Goal: Task Accomplishment & Management: Manage account settings

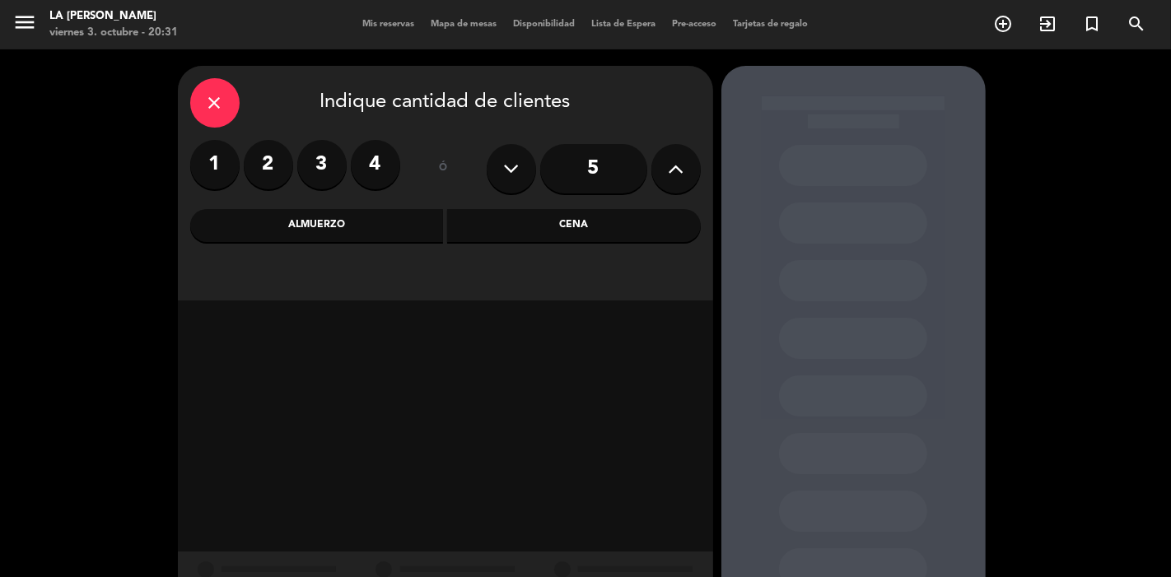
click at [260, 175] on label "2" at bounding box center [268, 164] width 49 height 49
click at [266, 163] on label "2" at bounding box center [268, 164] width 49 height 49
click at [273, 170] on label "2" at bounding box center [268, 164] width 49 height 49
click at [283, 170] on label "2" at bounding box center [268, 164] width 49 height 49
click at [273, 170] on label "2" at bounding box center [268, 164] width 49 height 49
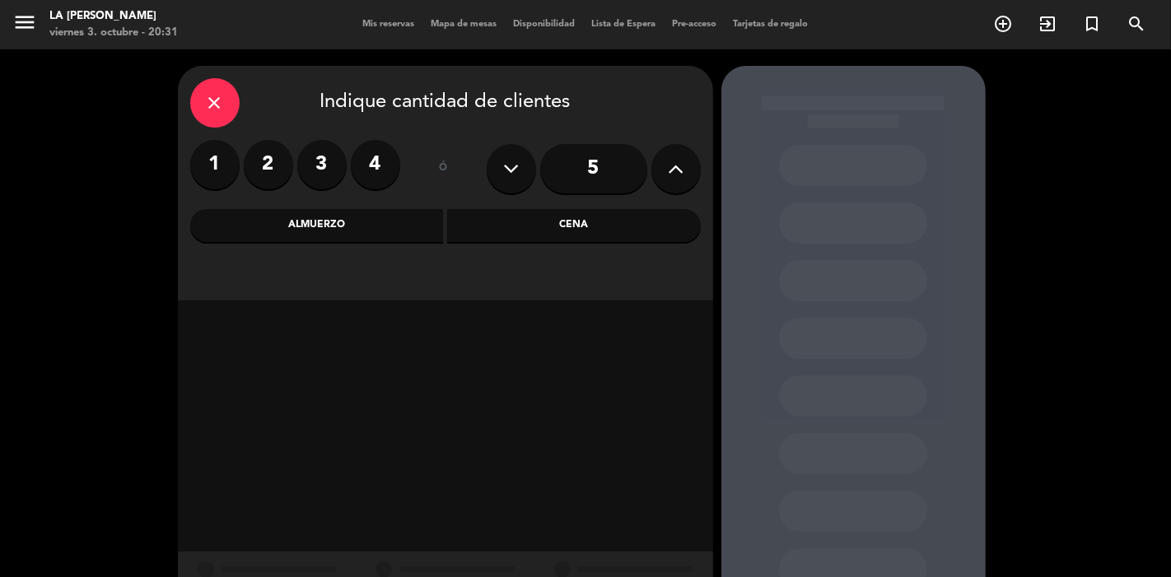
click at [510, 224] on div "Cena" at bounding box center [574, 225] width 254 height 33
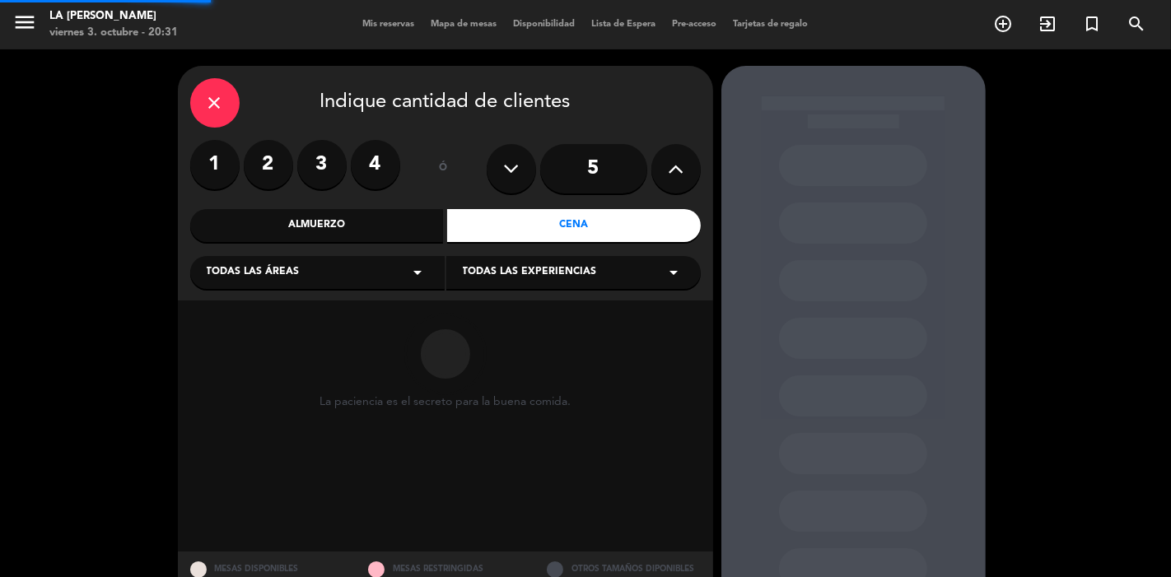
click at [510, 224] on div "Cena" at bounding box center [574, 225] width 254 height 33
click at [408, 272] on icon "arrow_drop_down" at bounding box center [418, 273] width 20 height 20
click at [244, 363] on div "Planta Baja" at bounding box center [317, 362] width 221 height 16
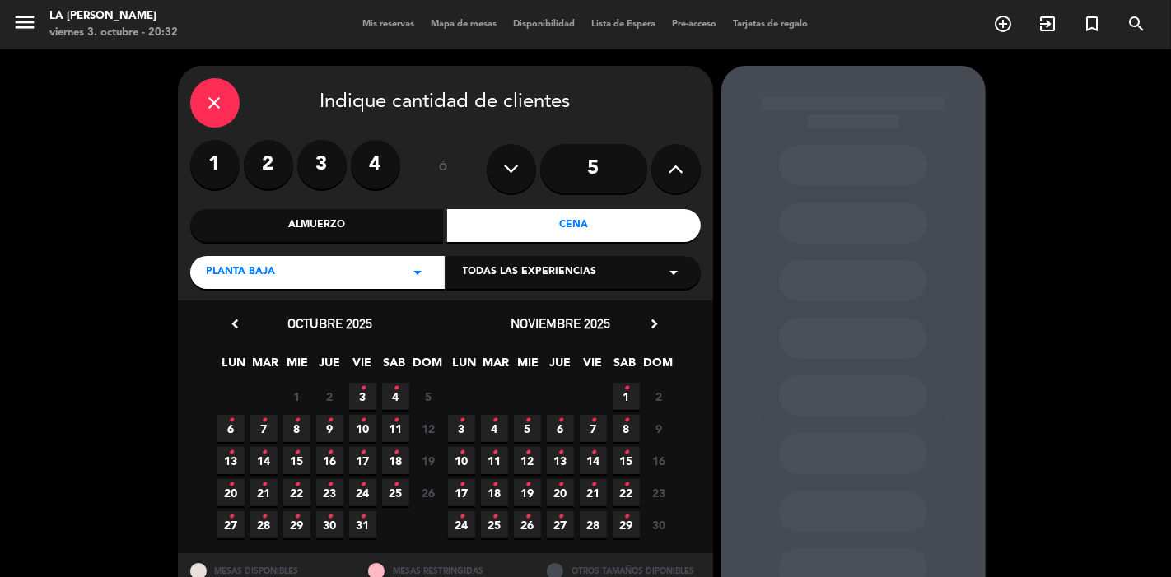
click at [362, 392] on icon "•" at bounding box center [363, 388] width 6 height 26
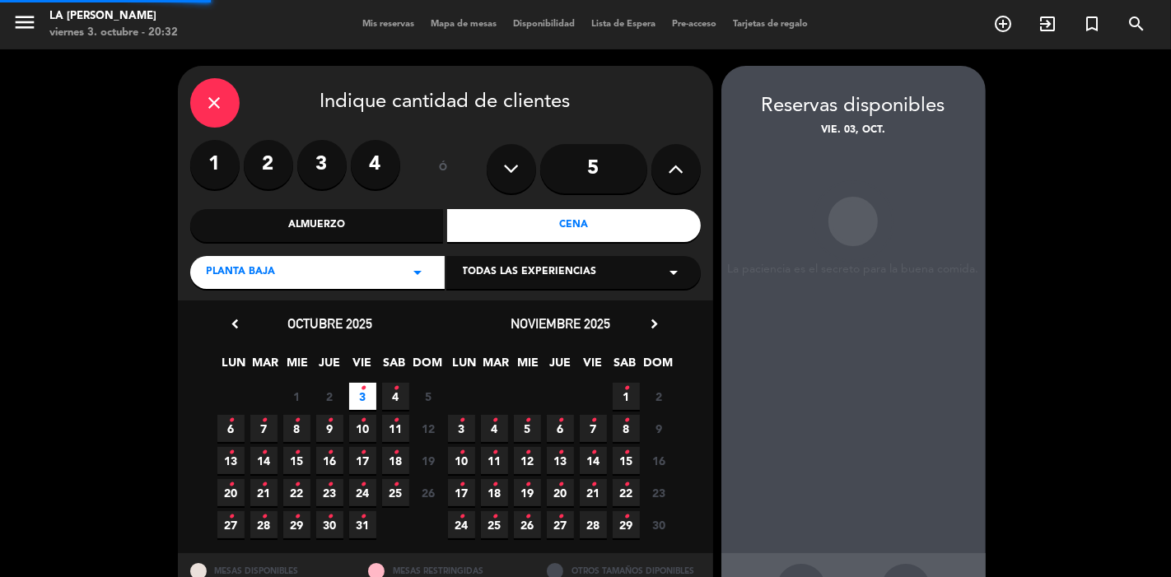
scroll to position [63, 0]
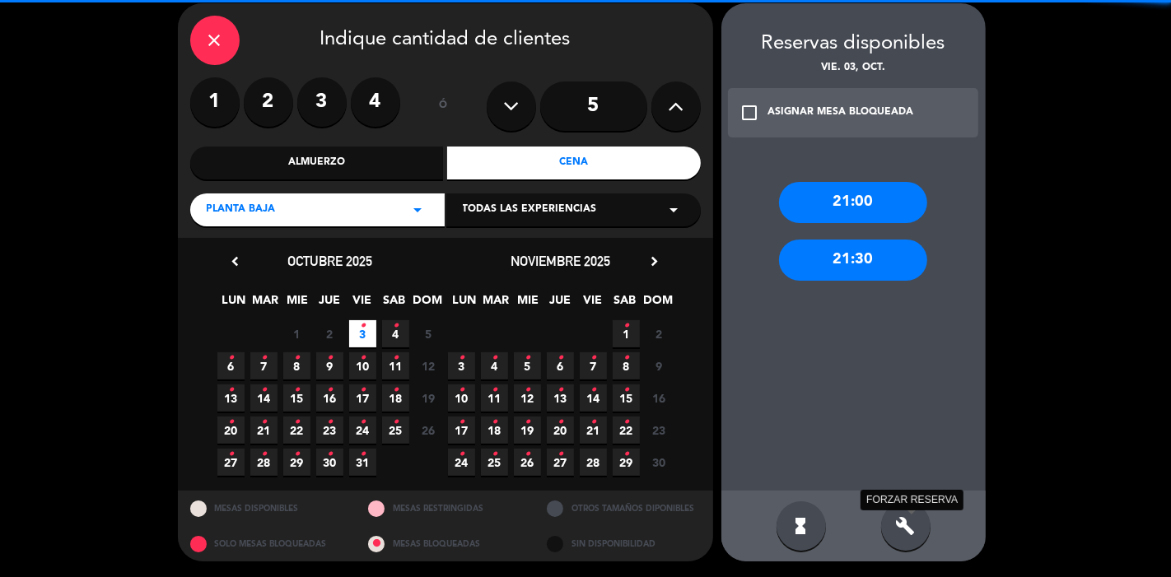
click at [903, 523] on icon "build" at bounding box center [906, 526] width 20 height 20
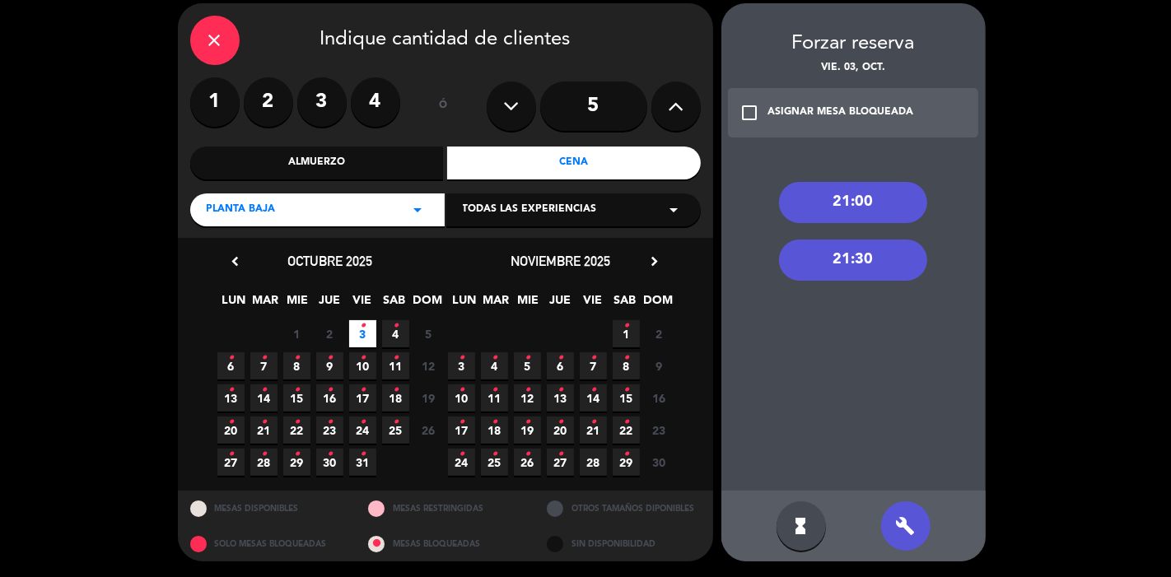
click at [749, 118] on icon "check_box_outline_blank" at bounding box center [750, 113] width 20 height 20
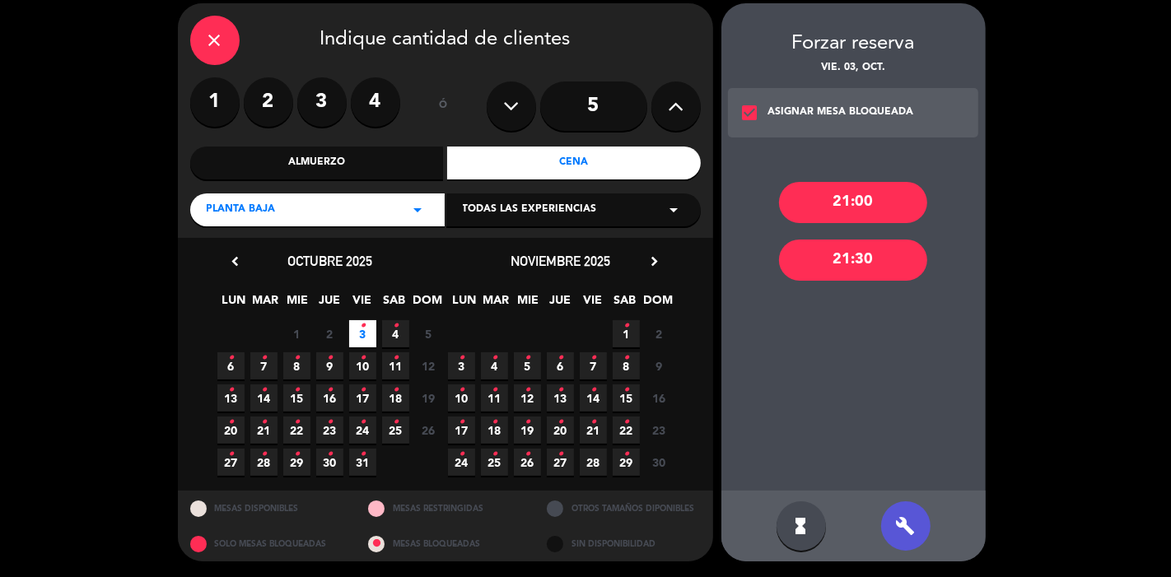
click at [817, 194] on div "21:00" at bounding box center [853, 202] width 148 height 41
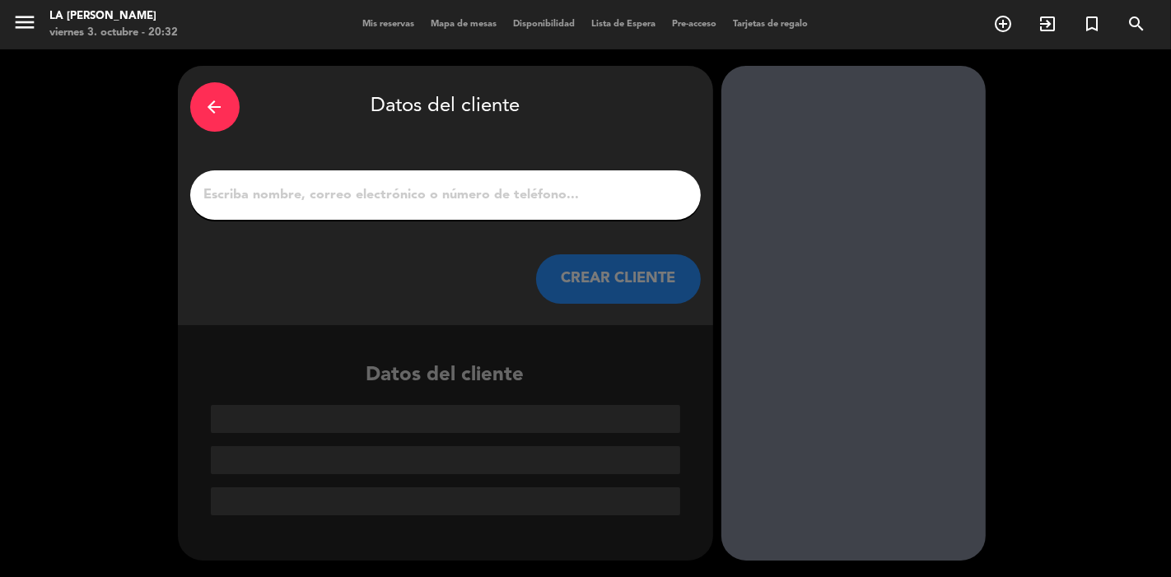
click at [544, 201] on input "1" at bounding box center [446, 195] width 486 height 23
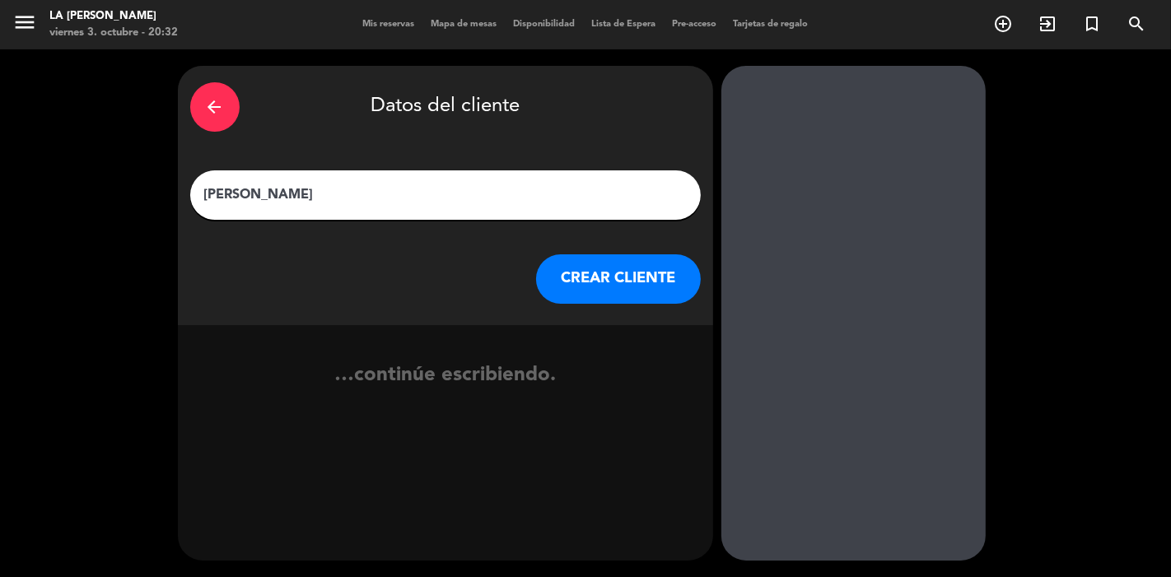
type input "[PERSON_NAME]"
click at [636, 270] on button "CREAR CLIENTE" at bounding box center [618, 278] width 165 height 49
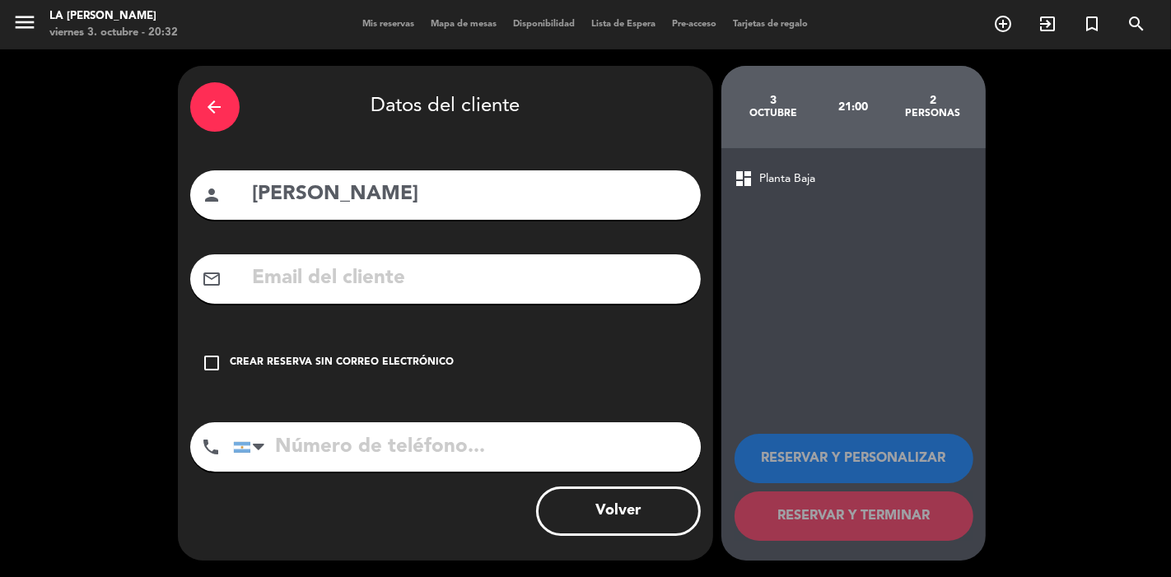
click at [430, 358] on div "Crear reserva sin correo electrónico" at bounding box center [343, 363] width 224 height 16
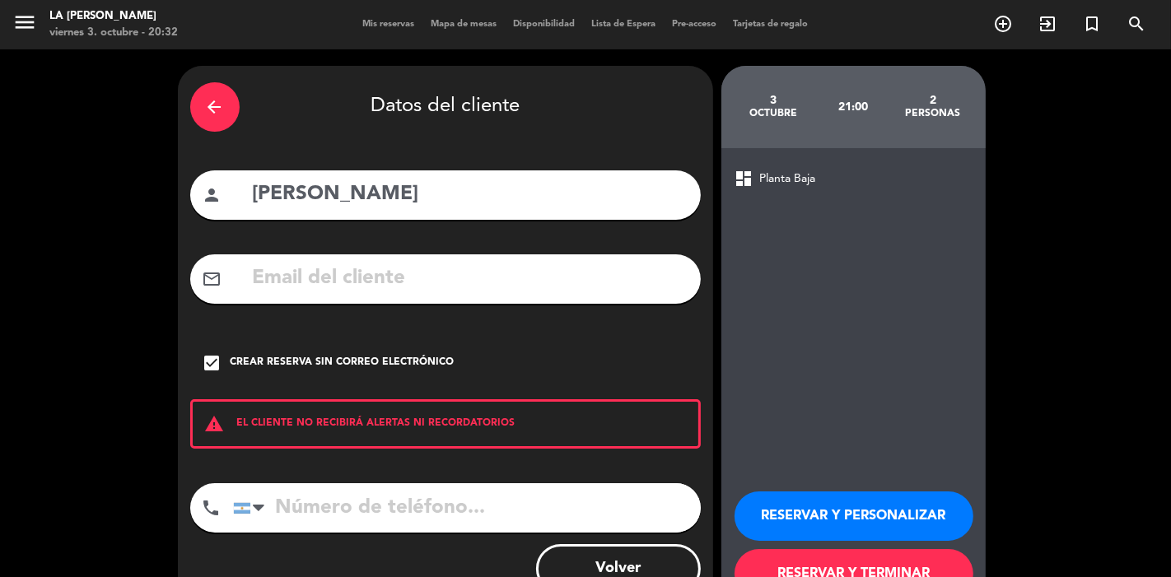
click at [783, 561] on button "RESERVAR Y TERMINAR" at bounding box center [853, 573] width 239 height 49
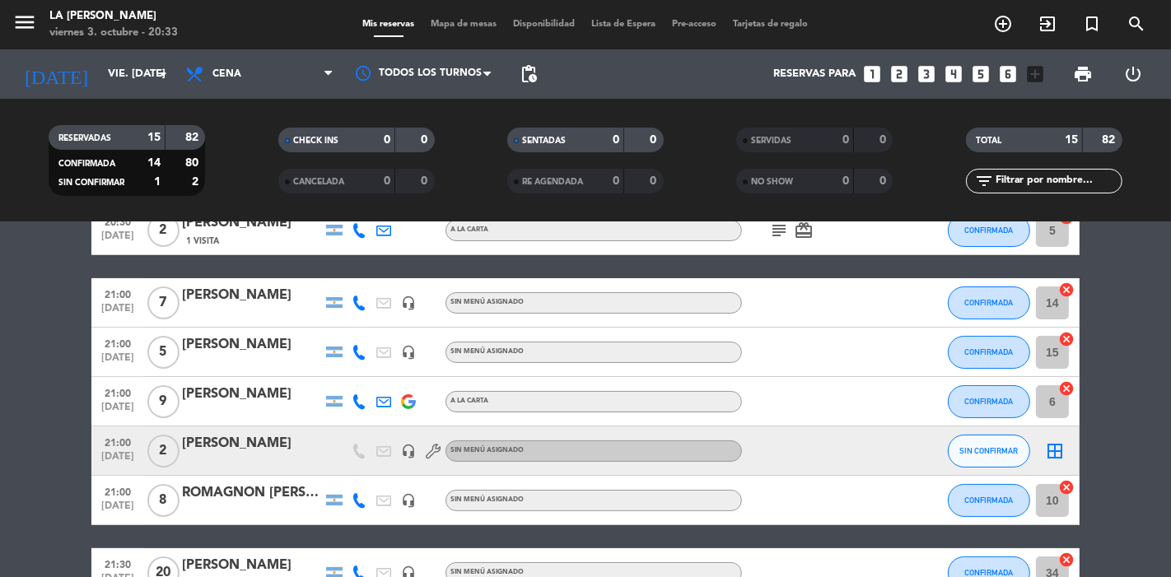
scroll to position [41, 0]
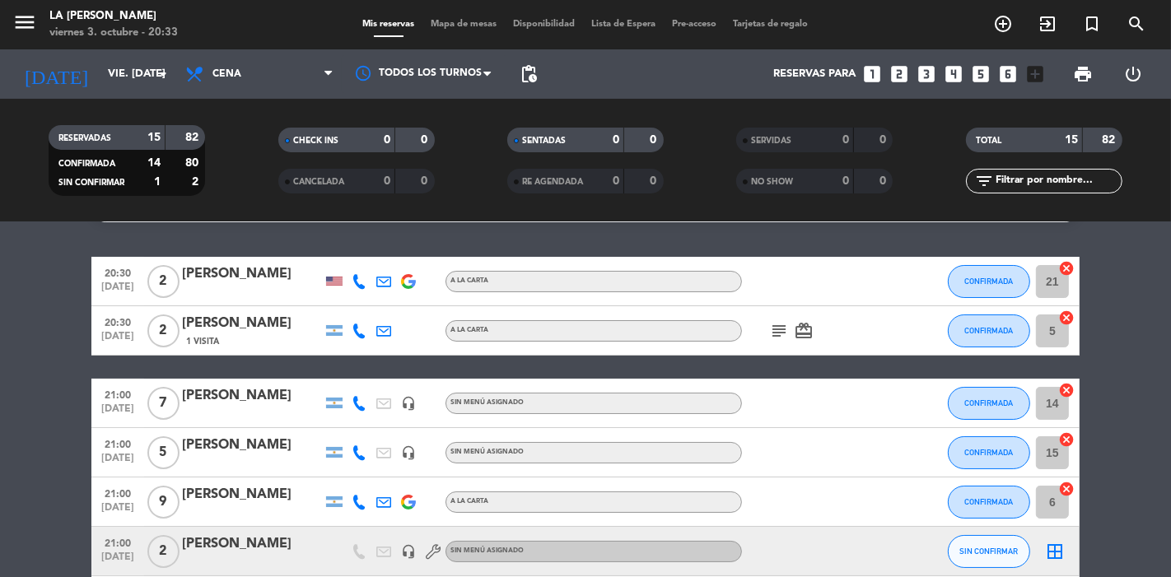
click at [1054, 552] on icon "border_all" at bounding box center [1055, 552] width 20 height 20
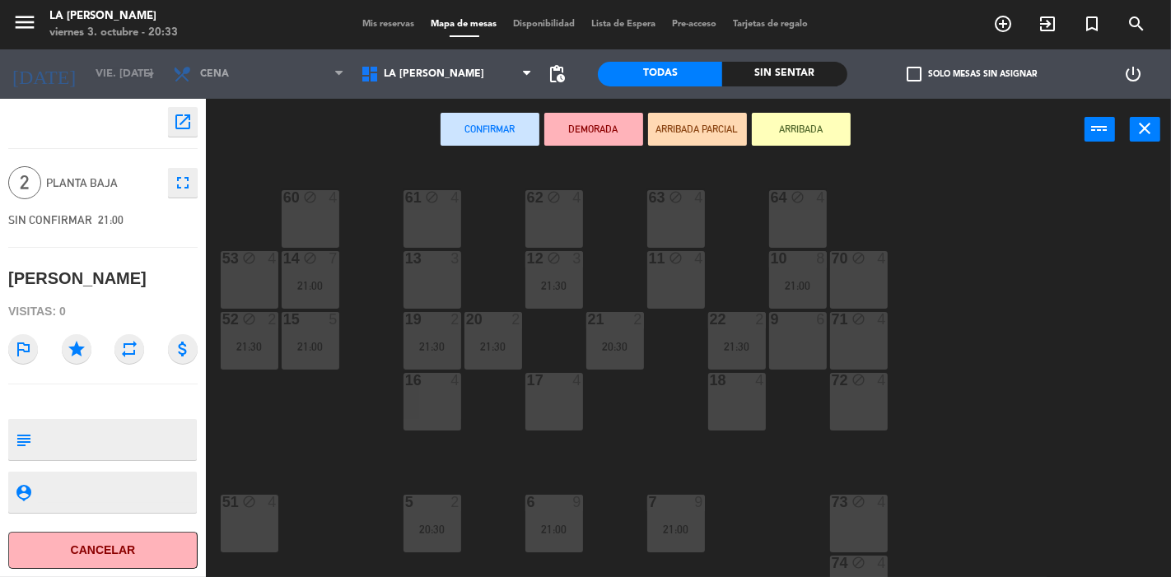
click at [428, 283] on div "13 3" at bounding box center [432, 280] width 58 height 58
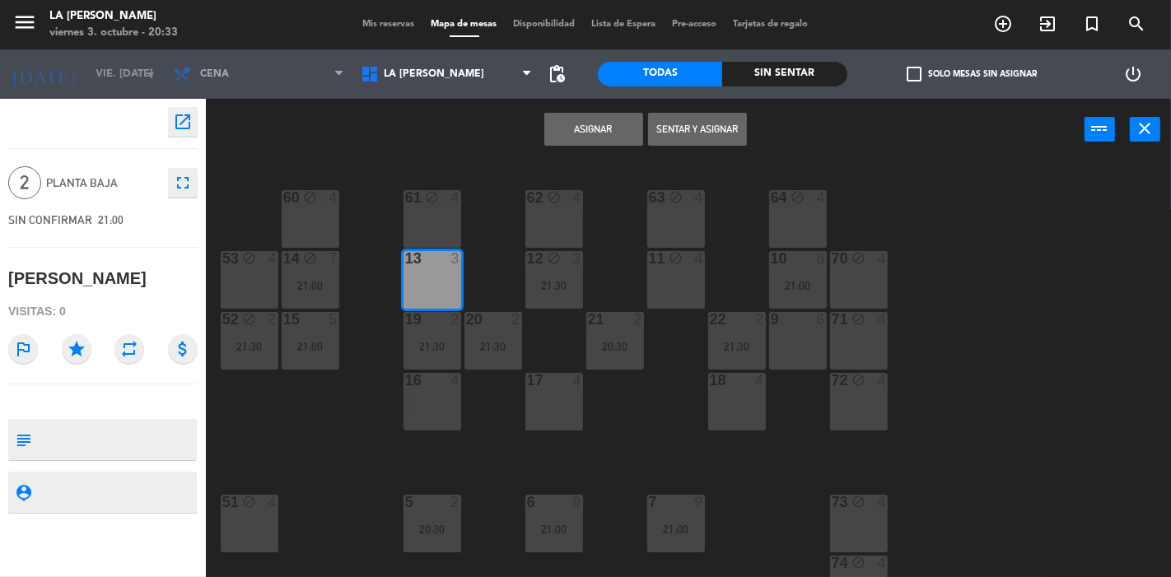
click at [569, 130] on button "Asignar" at bounding box center [593, 129] width 99 height 33
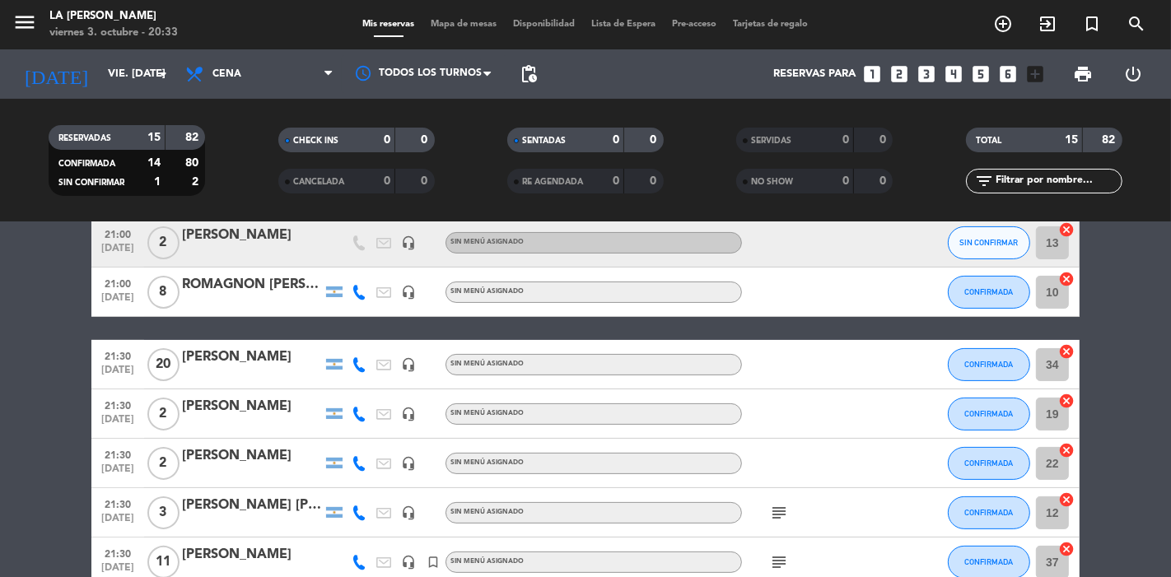
scroll to position [366, 0]
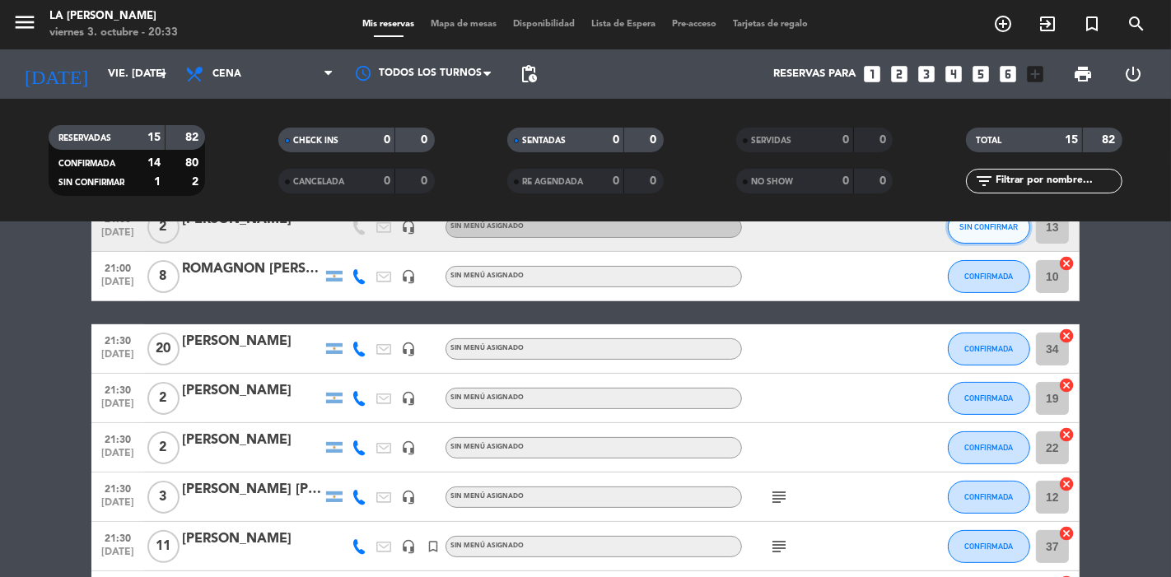
click at [978, 231] on button "SIN CONFIRMAR" at bounding box center [989, 227] width 82 height 33
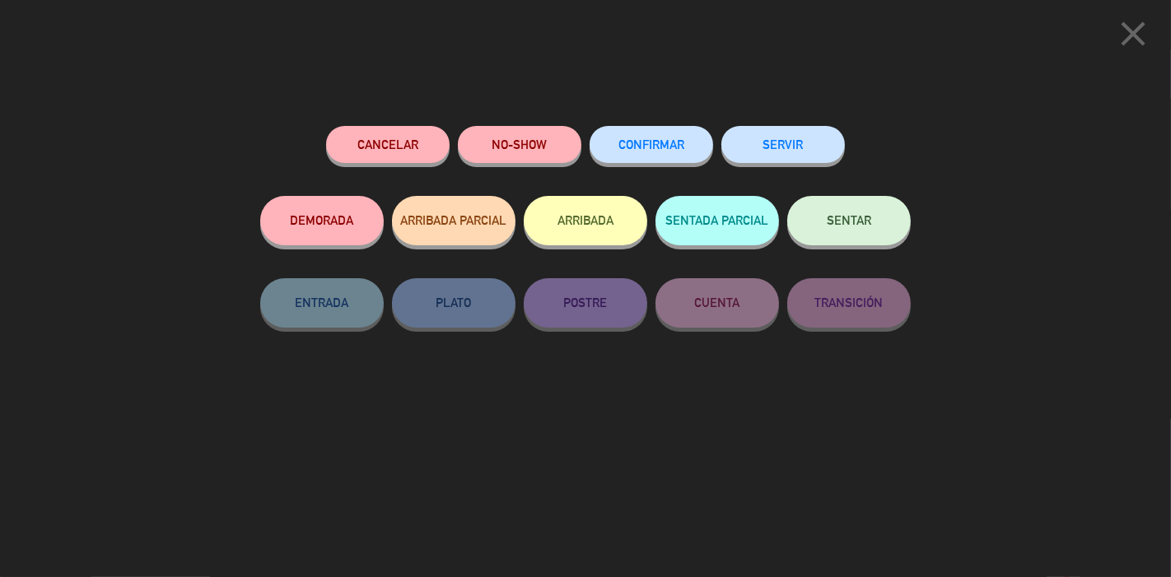
click at [648, 151] on span "CONFIRMAR" at bounding box center [651, 144] width 66 height 14
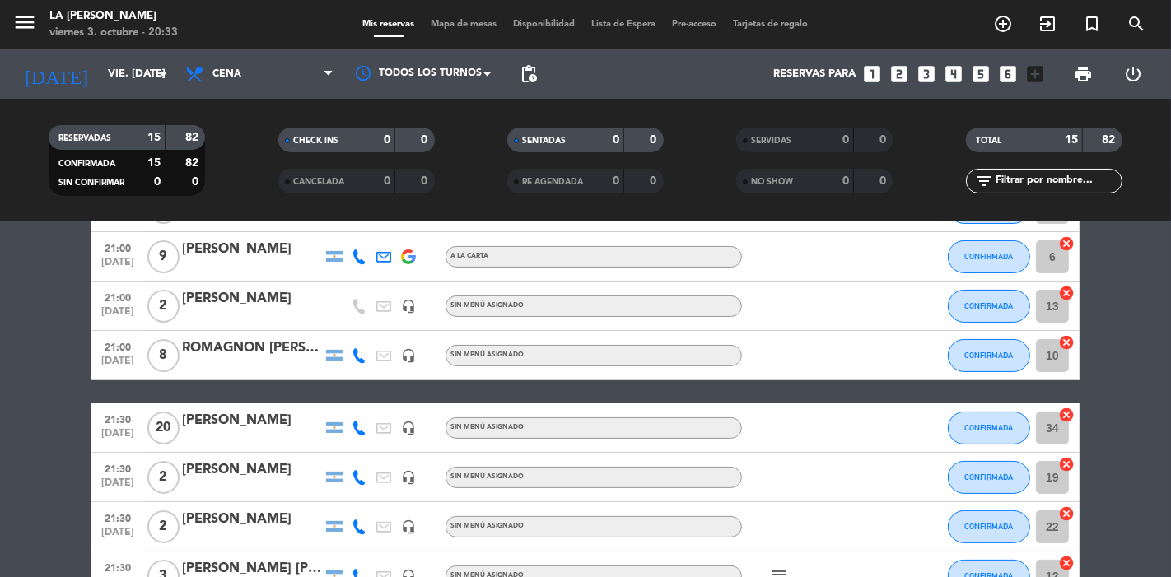
scroll to position [183, 0]
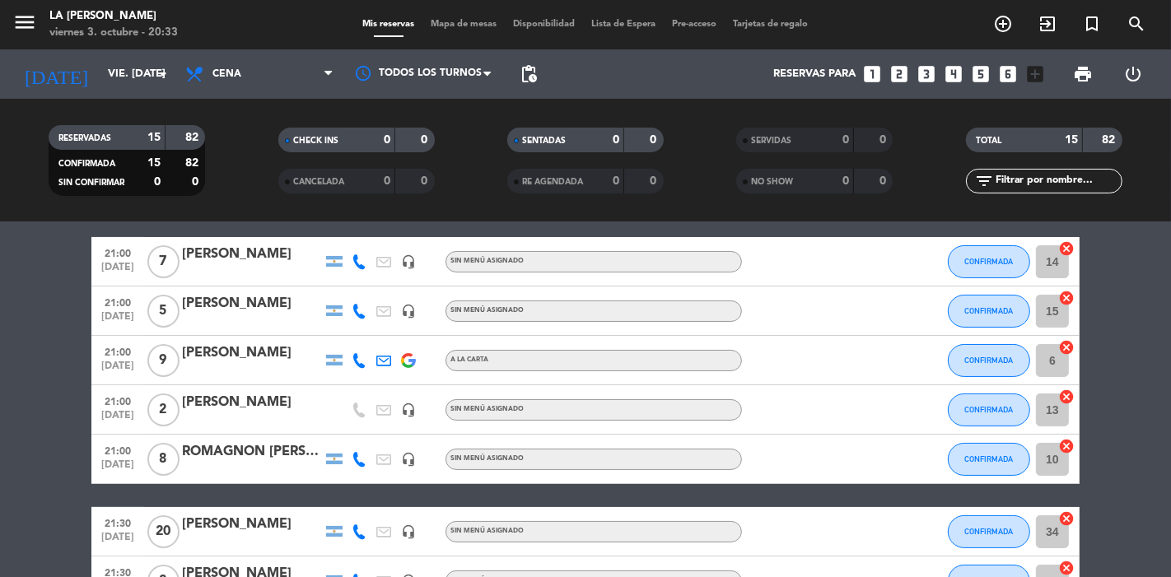
click at [1064, 249] on icon "cancel" at bounding box center [1066, 248] width 16 height 16
click at [1069, 298] on icon "cancel" at bounding box center [1066, 298] width 16 height 16
click at [1052, 258] on icon "border_all" at bounding box center [1055, 262] width 20 height 20
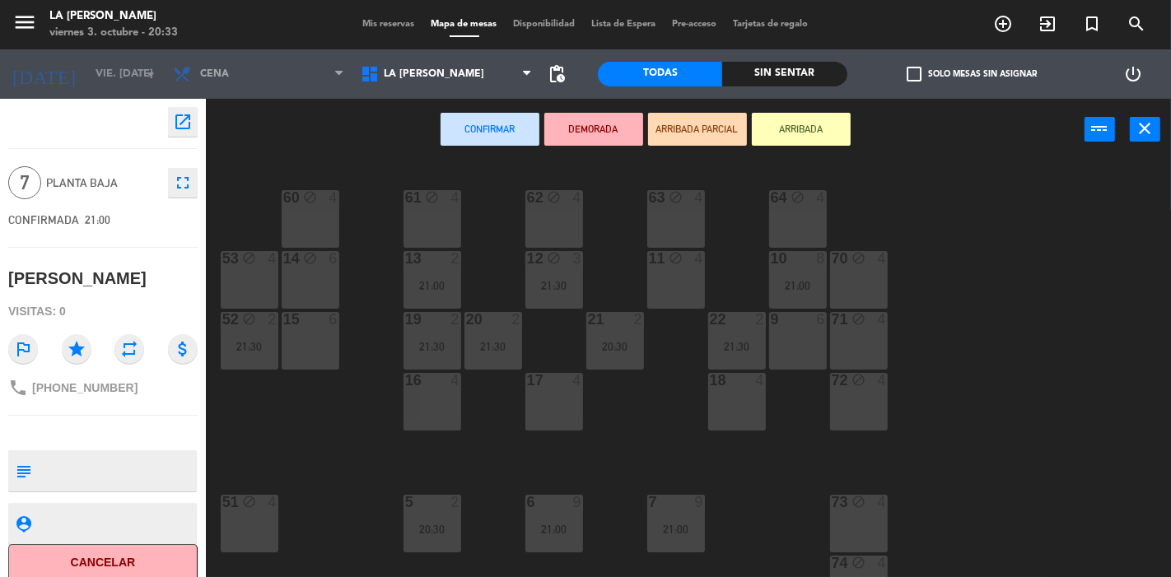
click at [316, 278] on div "14 block 6" at bounding box center [311, 280] width 58 height 58
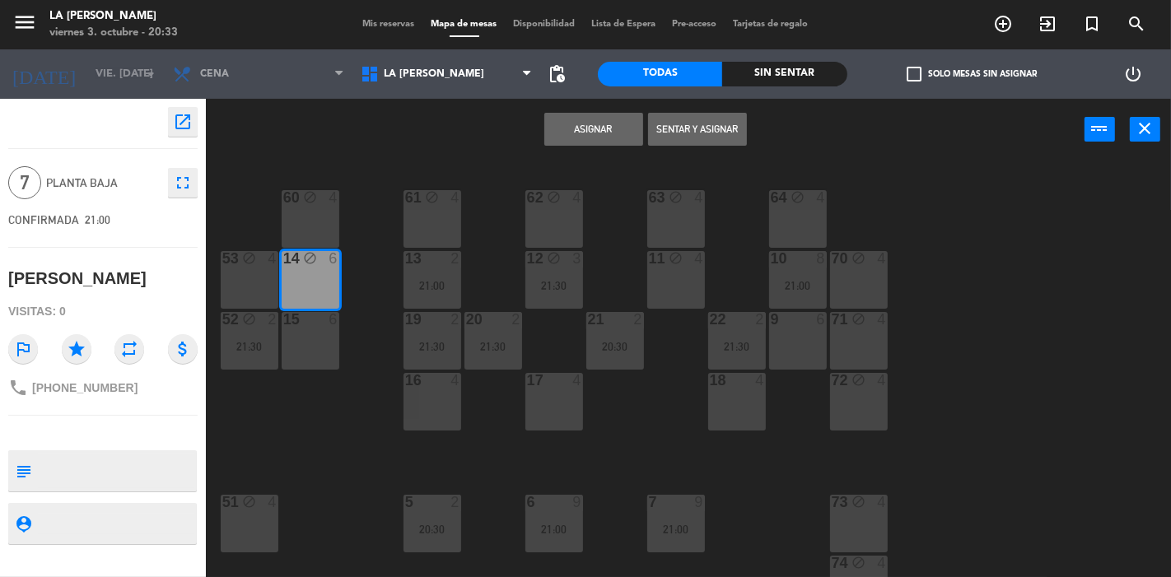
click at [589, 121] on button "Asignar" at bounding box center [593, 129] width 99 height 33
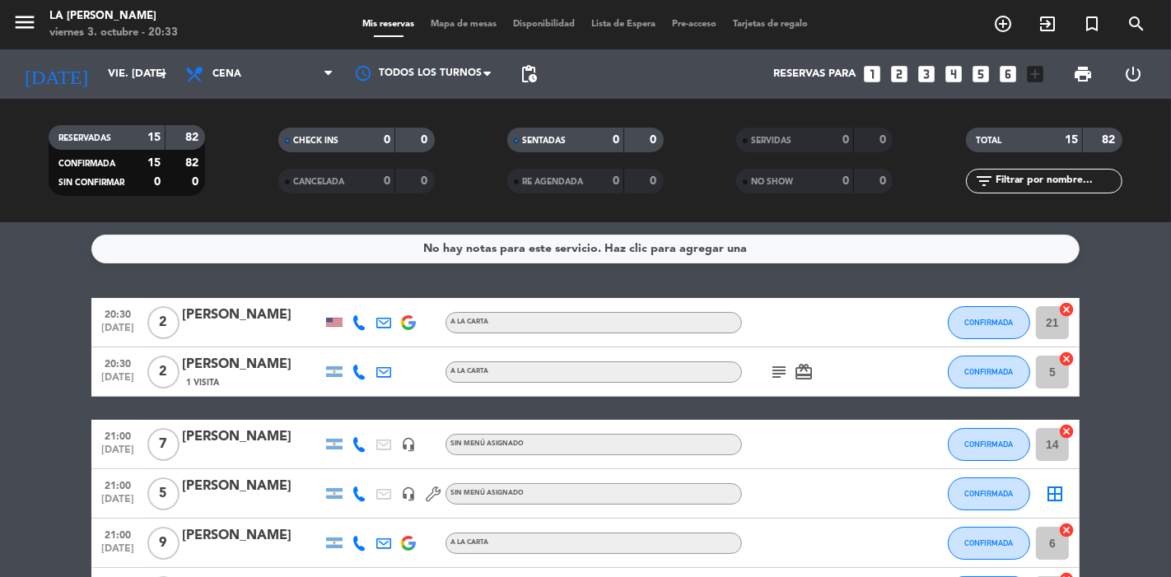
click at [1056, 494] on icon "border_all" at bounding box center [1055, 494] width 20 height 20
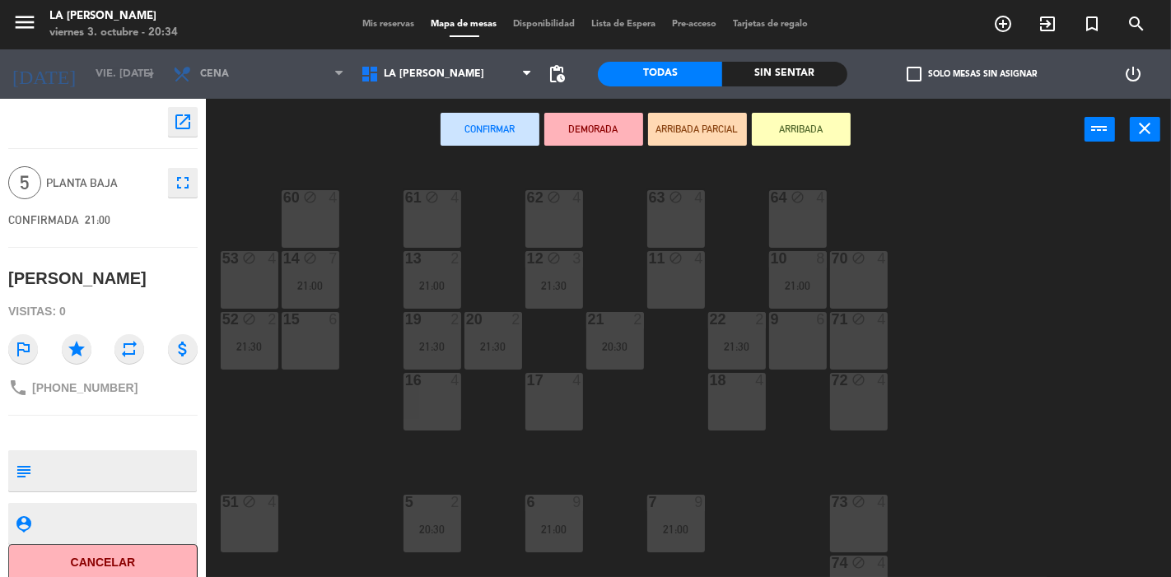
click at [803, 347] on div "9 6" at bounding box center [798, 341] width 58 height 58
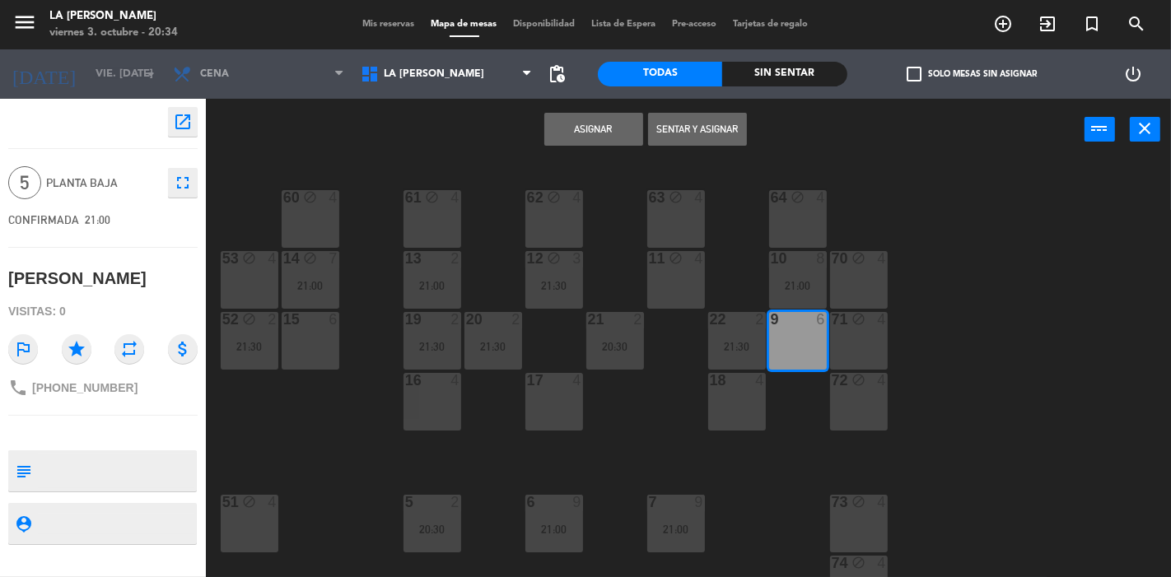
click at [598, 133] on button "Asignar" at bounding box center [593, 129] width 99 height 33
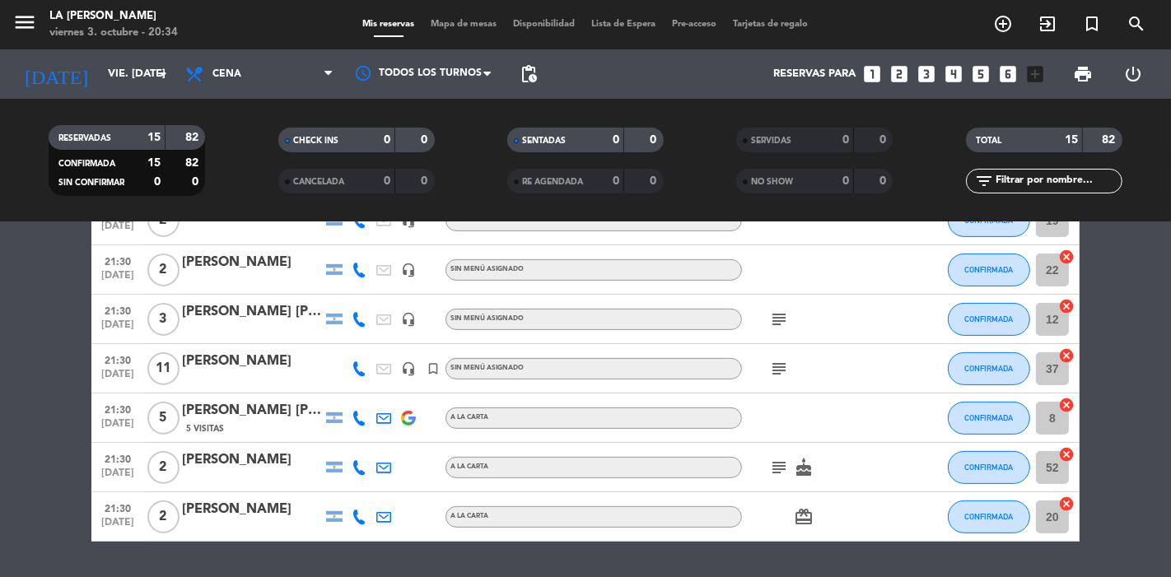
scroll to position [589, 0]
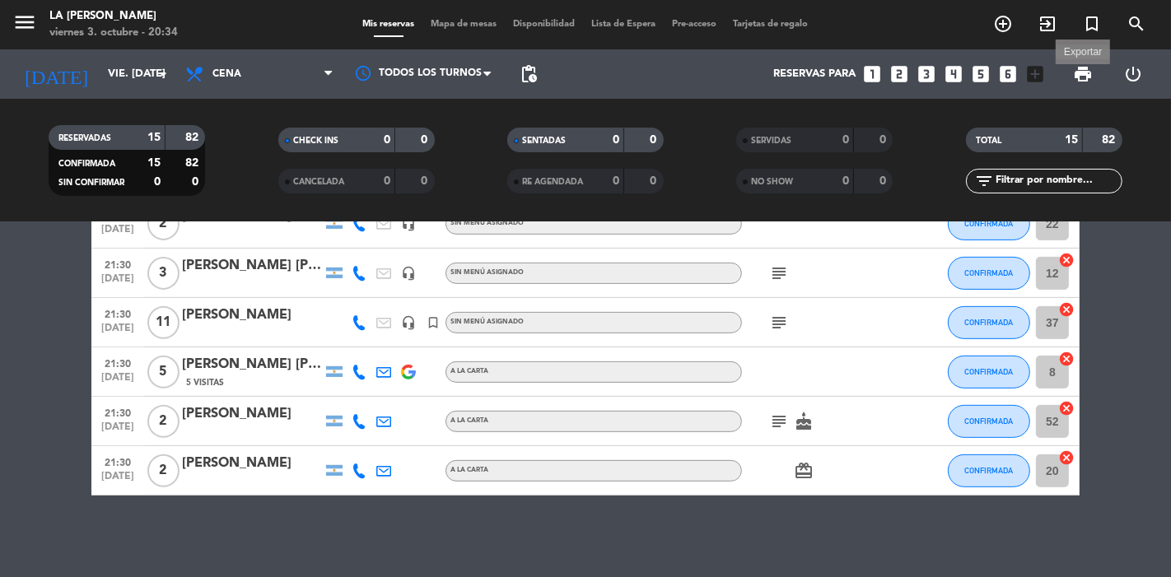
click at [1077, 76] on span "print" at bounding box center [1083, 74] width 20 height 20
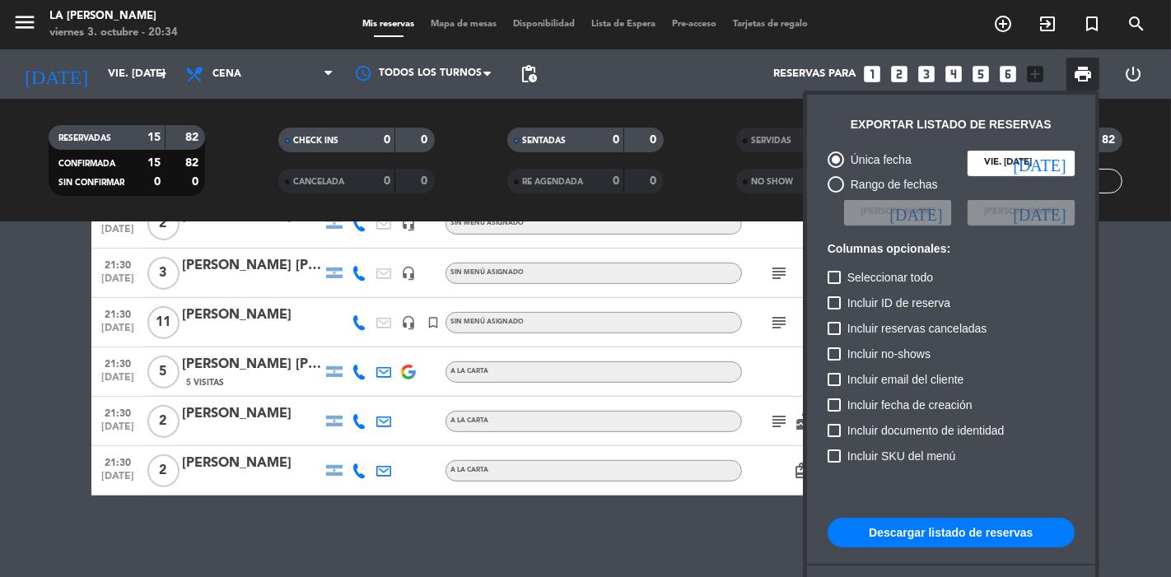
click at [1006, 532] on button "Descargar listado de reservas" at bounding box center [950, 533] width 247 height 30
click at [408, 557] on div at bounding box center [585, 288] width 1171 height 577
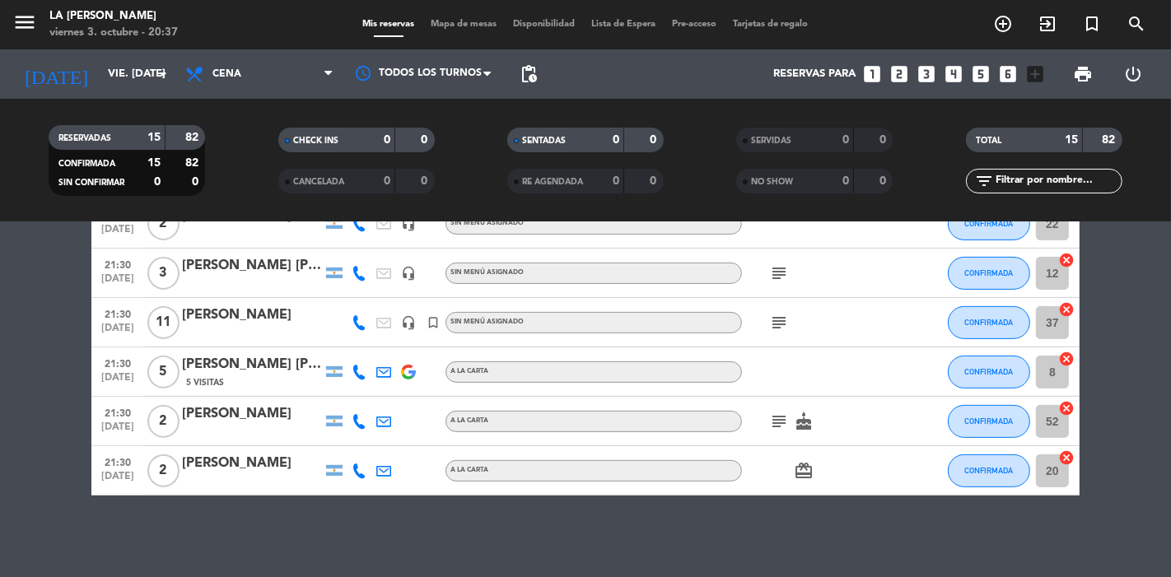
click at [277, 366] on div "[PERSON_NAME] [PERSON_NAME]" at bounding box center [252, 364] width 140 height 21
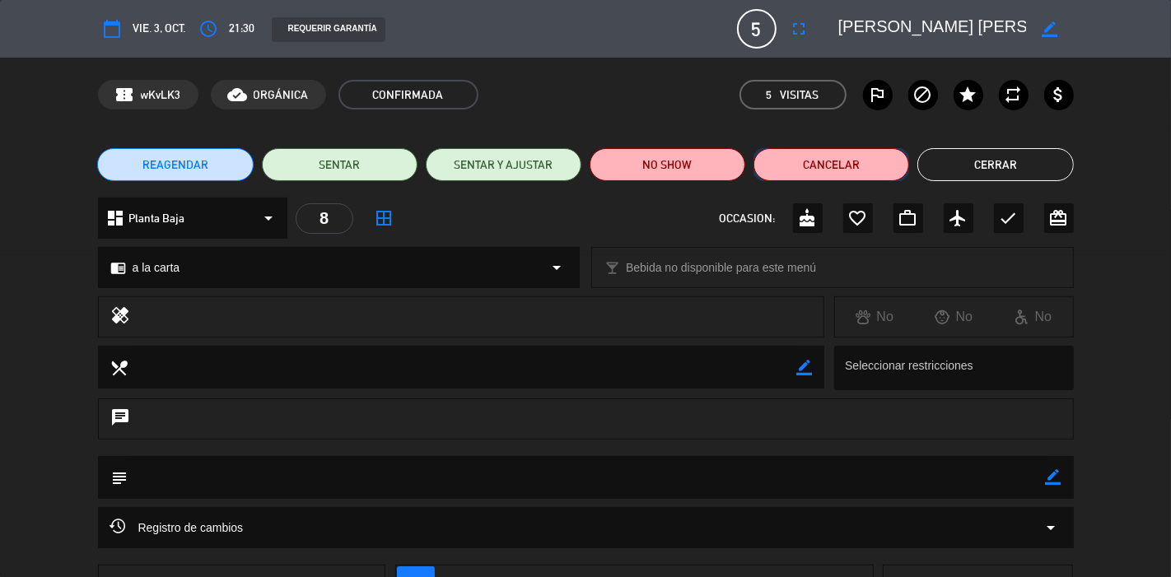
click at [836, 167] on button "Cancelar" at bounding box center [831, 164] width 156 height 33
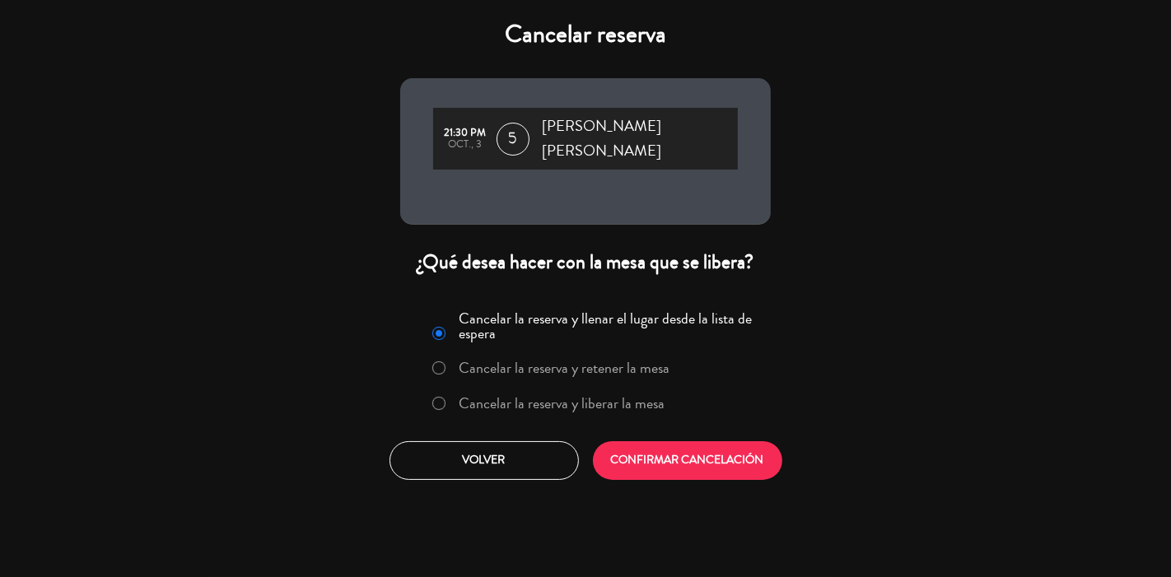
click at [617, 396] on label "Cancelar la reserva y liberar la mesa" at bounding box center [562, 403] width 206 height 15
click at [667, 449] on button "CONFIRMAR CANCELACIÓN" at bounding box center [687, 460] width 189 height 39
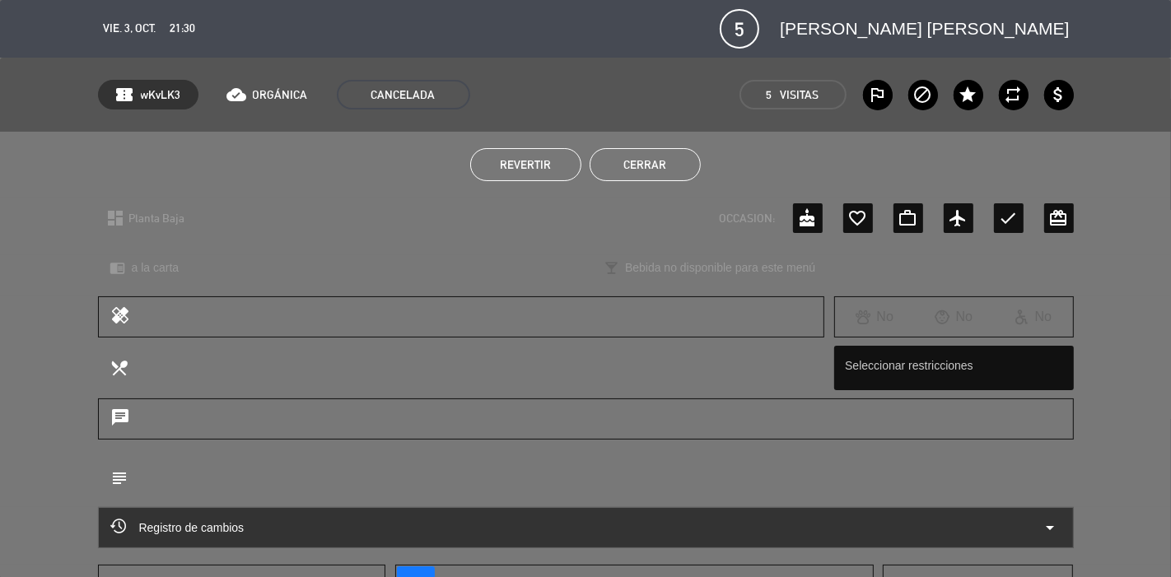
click at [659, 154] on button "Cerrar" at bounding box center [644, 164] width 111 height 33
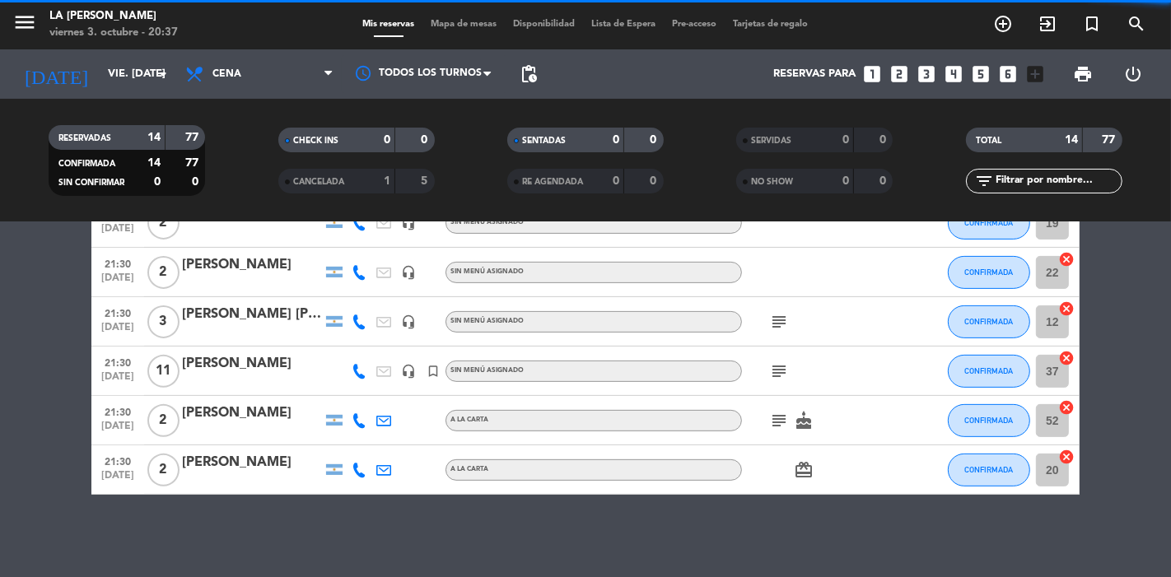
scroll to position [540, 0]
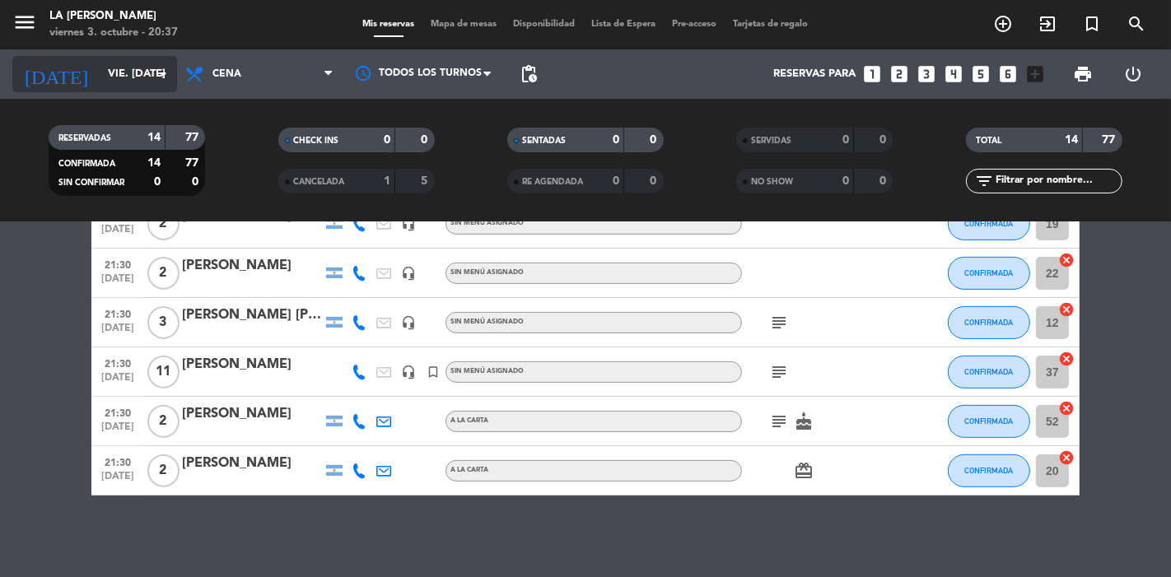
click at [100, 68] on input "vie. [DATE]" at bounding box center [171, 74] width 143 height 30
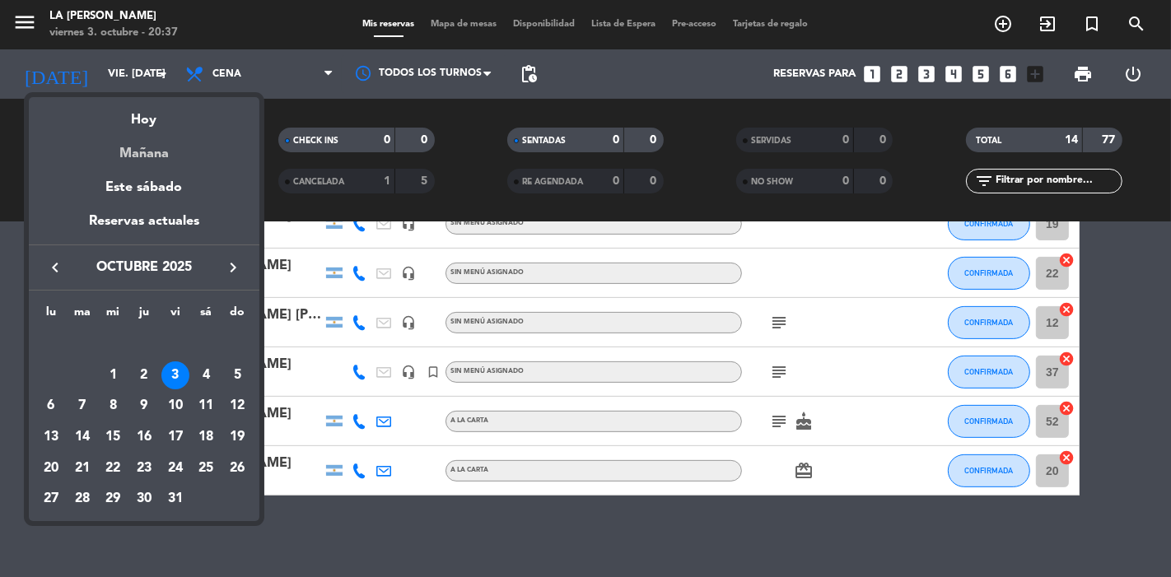
click at [137, 153] on div "Mañana" at bounding box center [144, 148] width 231 height 34
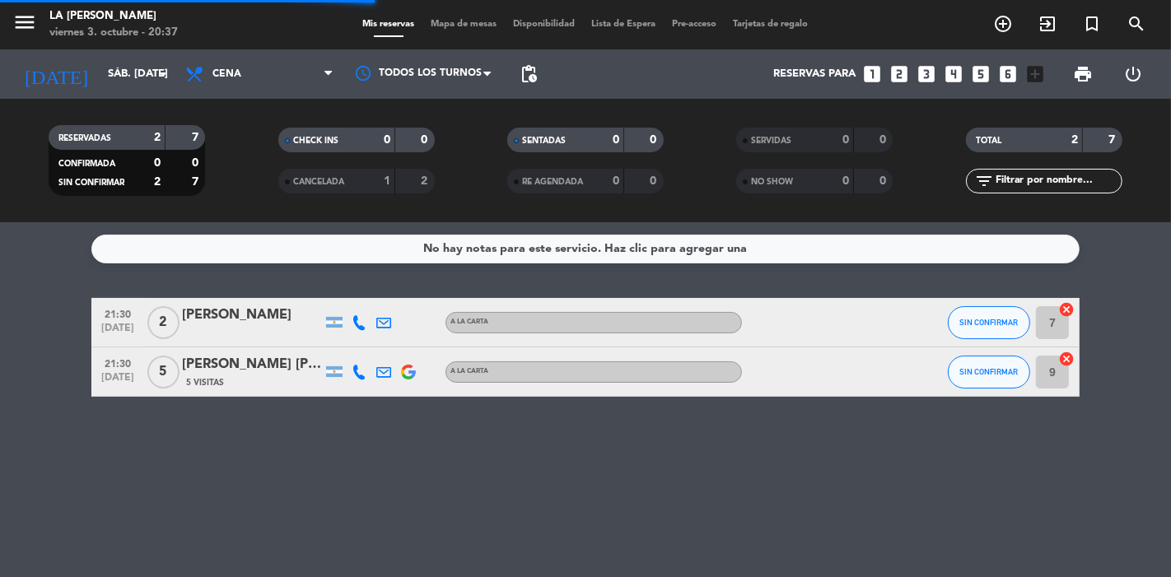
scroll to position [0, 0]
click at [264, 374] on div "[PERSON_NAME] [PERSON_NAME]" at bounding box center [252, 364] width 140 height 21
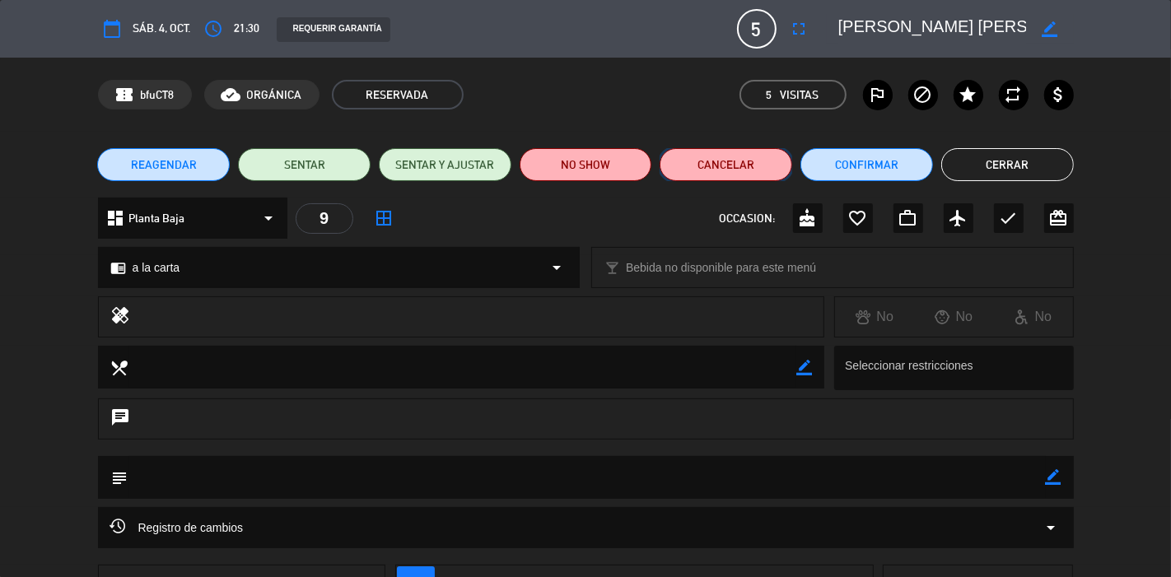
click at [725, 151] on button "Cancelar" at bounding box center [725, 164] width 133 height 33
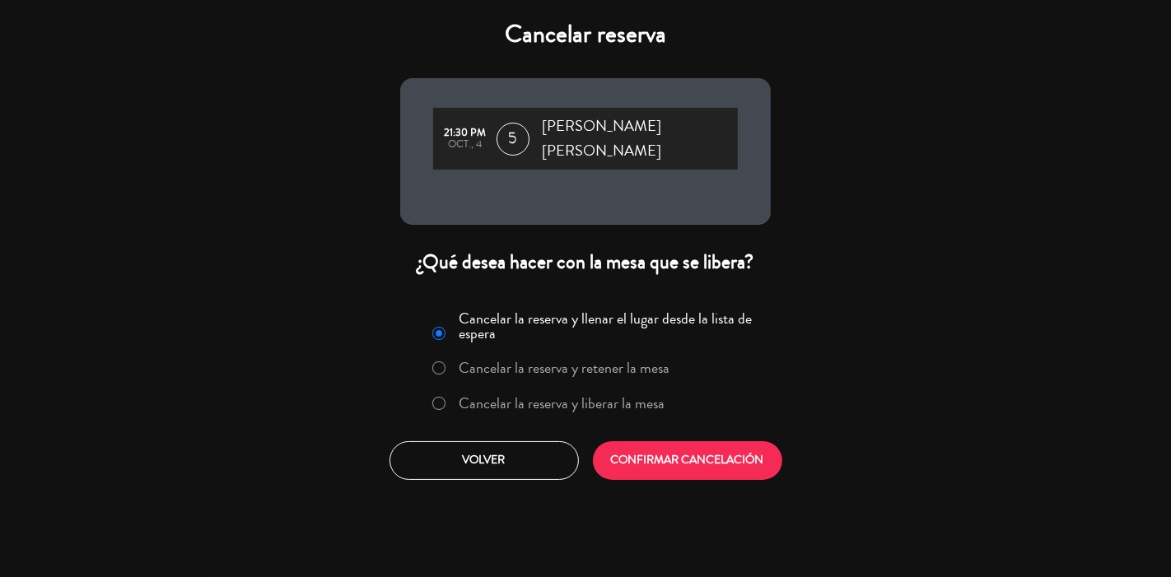
click at [644, 396] on label "Cancelar la reserva y liberar la mesa" at bounding box center [562, 403] width 206 height 15
click at [644, 456] on button "CONFIRMAR CANCELACIÓN" at bounding box center [687, 460] width 189 height 39
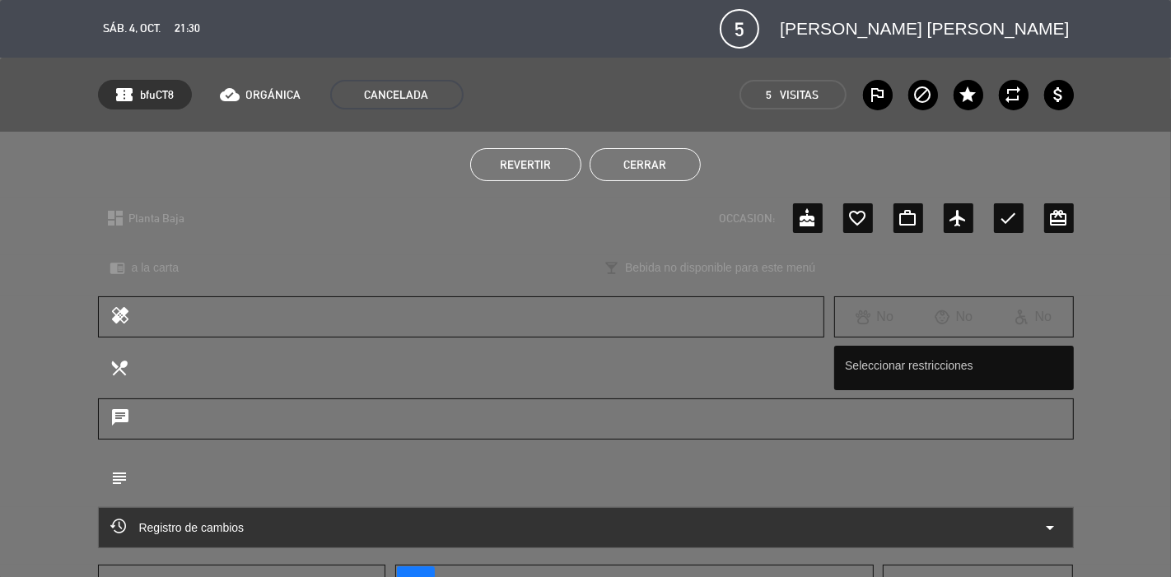
click at [622, 165] on button "Cerrar" at bounding box center [644, 164] width 111 height 33
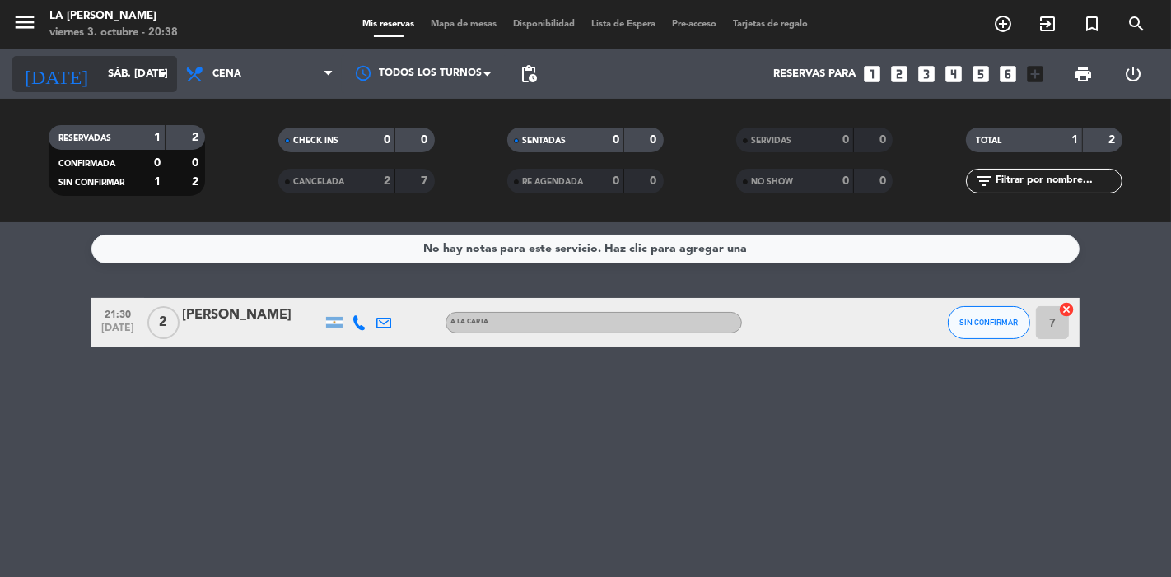
click at [122, 71] on input "sáb. [DATE]" at bounding box center [171, 74] width 143 height 30
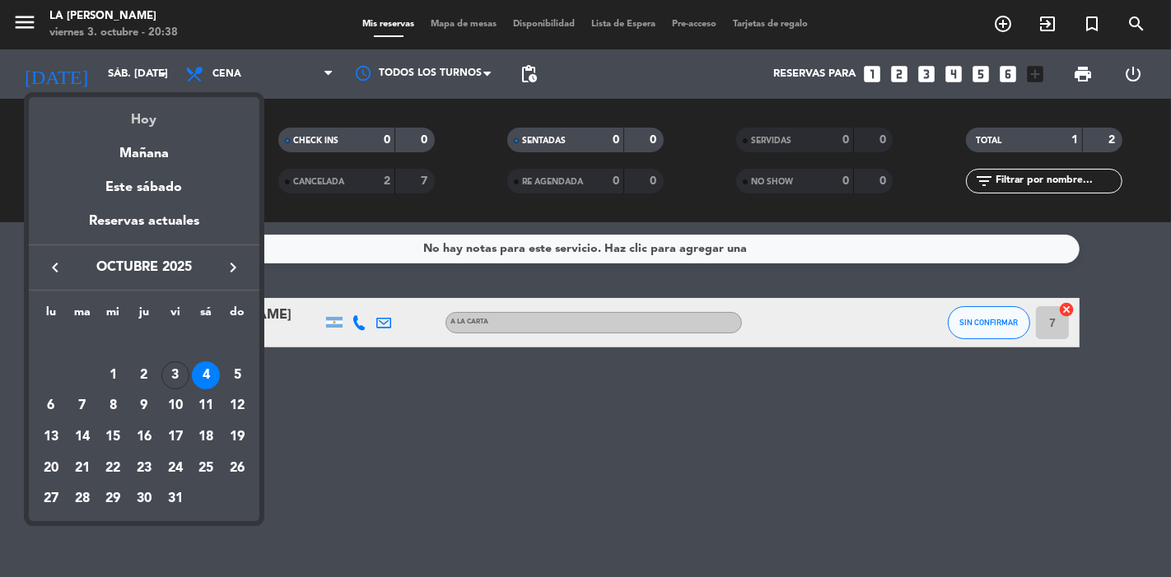
click at [142, 119] on div "Hoy" at bounding box center [144, 114] width 231 height 34
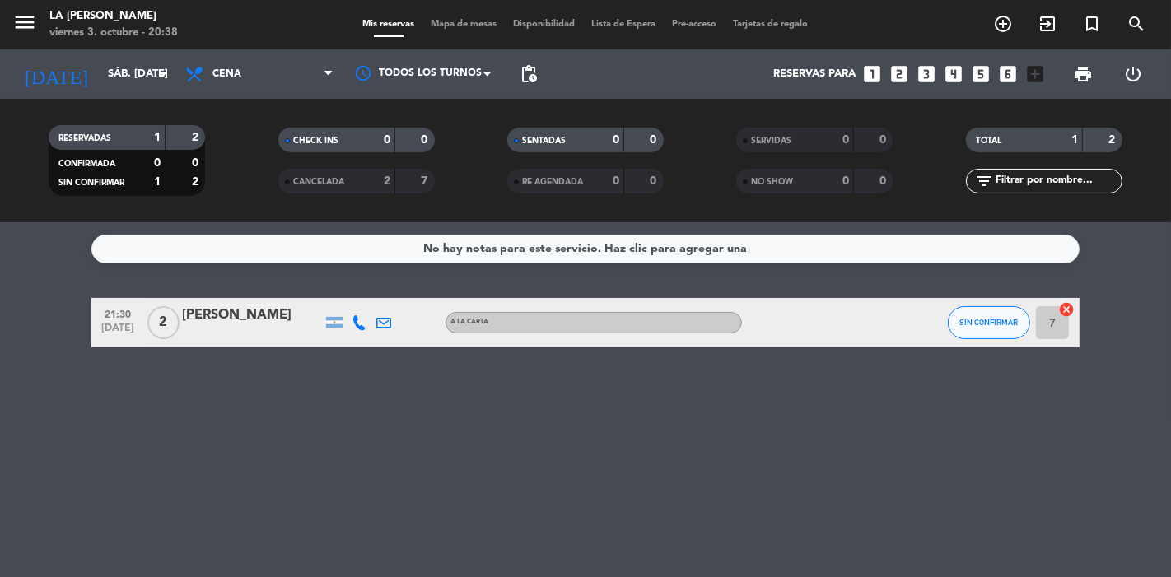
type input "vie. [DATE]"
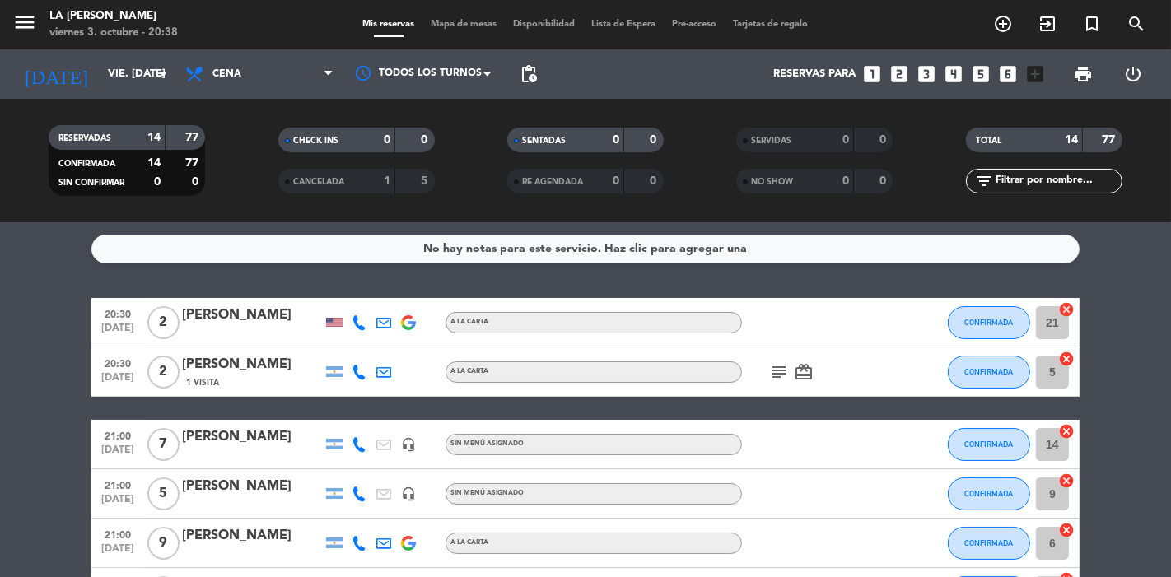
click at [782, 370] on icon "subject" at bounding box center [779, 372] width 20 height 20
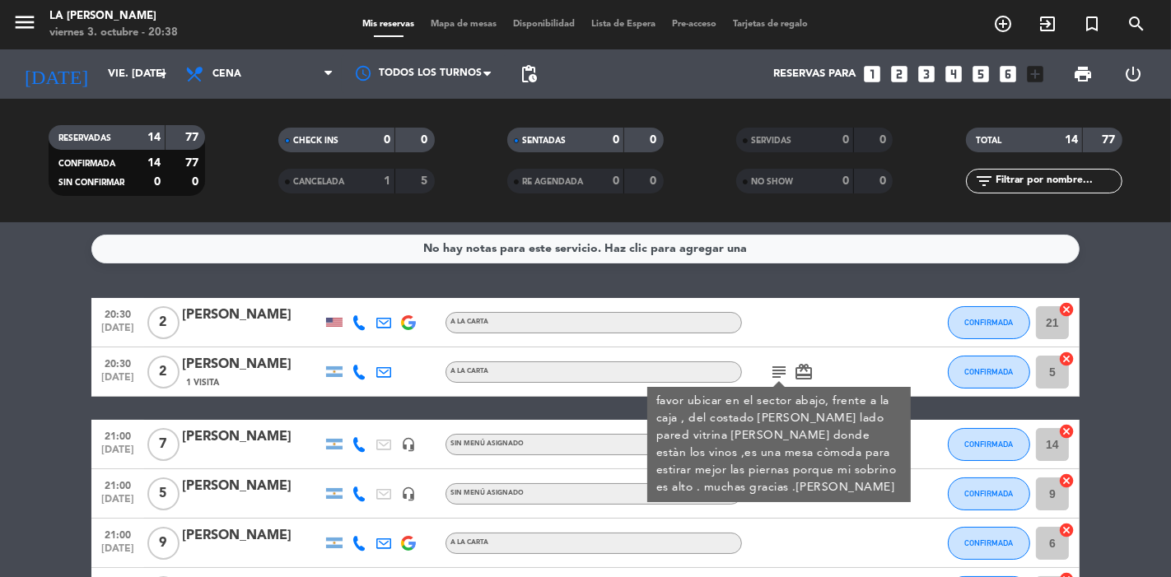
click at [895, 344] on div at bounding box center [912, 322] width 44 height 49
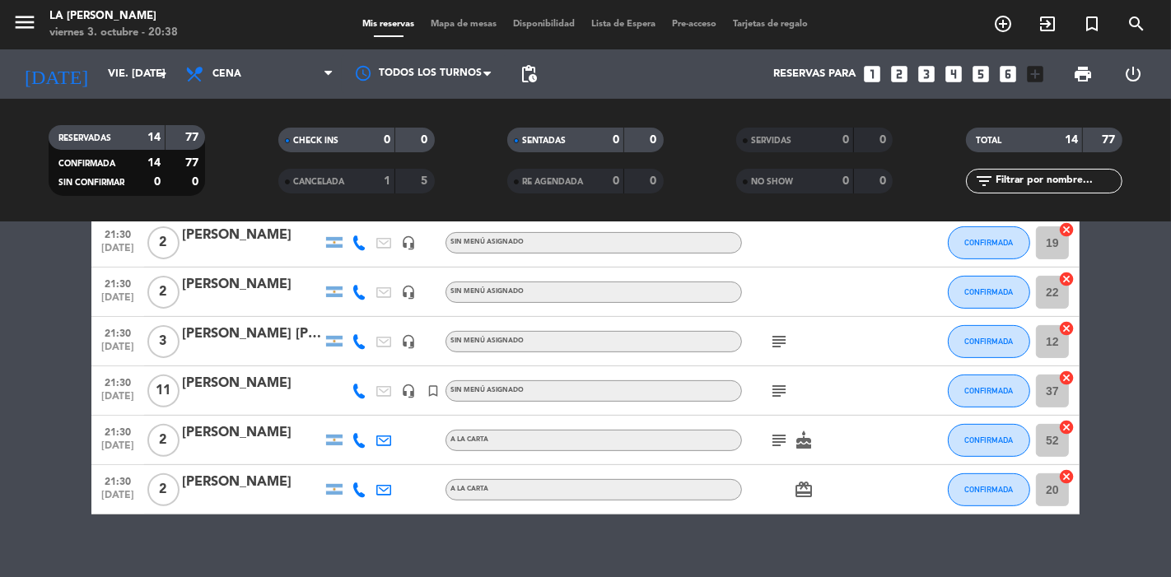
scroll to position [540, 0]
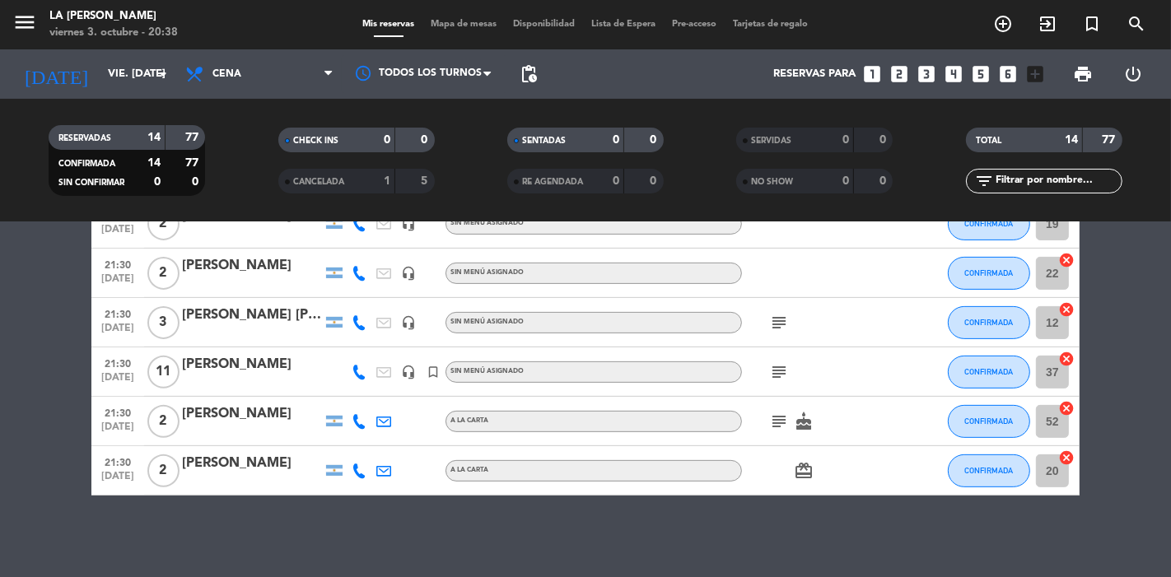
click at [777, 316] on icon "subject" at bounding box center [779, 323] width 20 height 20
click at [896, 339] on div at bounding box center [912, 322] width 44 height 49
click at [775, 371] on icon "subject" at bounding box center [779, 372] width 20 height 20
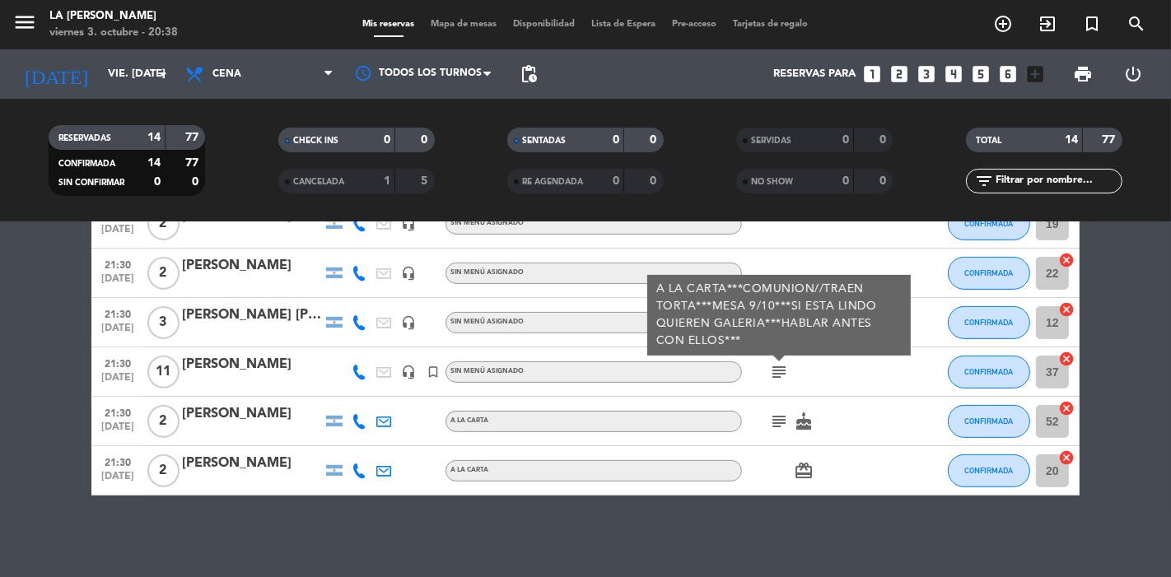
click at [852, 375] on div "subject A LA CARTA***COMUNION//TRAEN TORTA***MESA 9/10***SI [PERSON_NAME] QUIER…" at bounding box center [816, 371] width 148 height 49
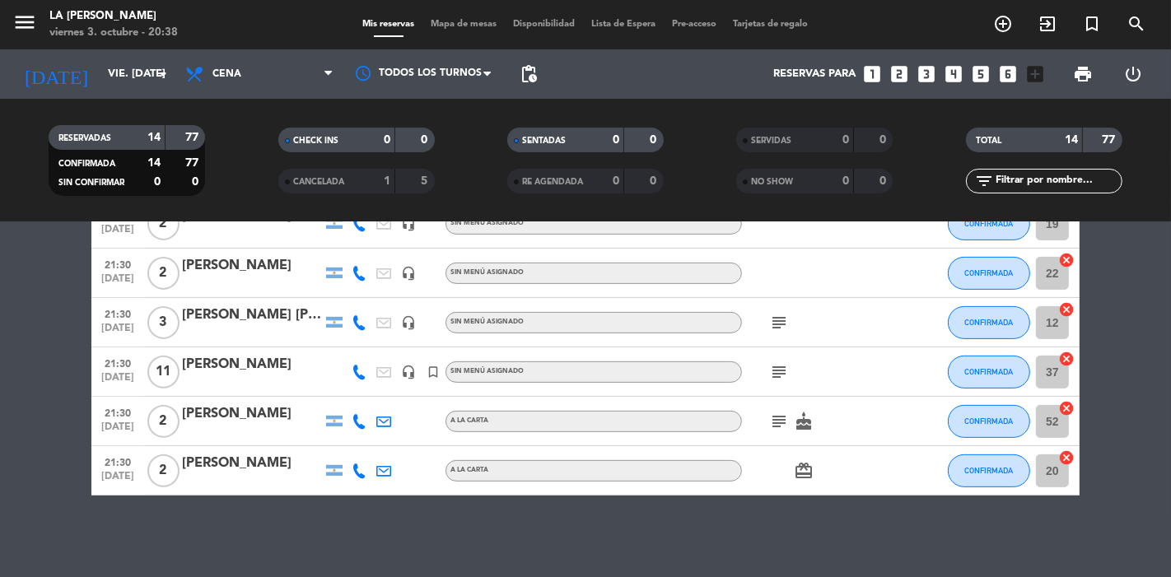
click at [776, 421] on icon "subject" at bounding box center [779, 422] width 20 height 20
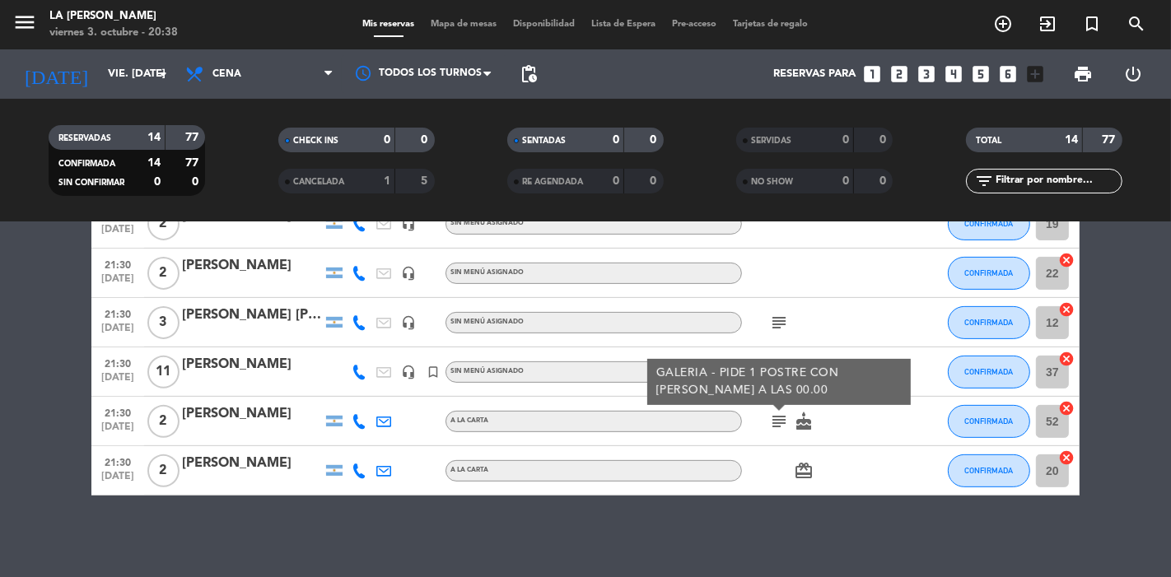
click at [892, 418] on div at bounding box center [912, 421] width 44 height 49
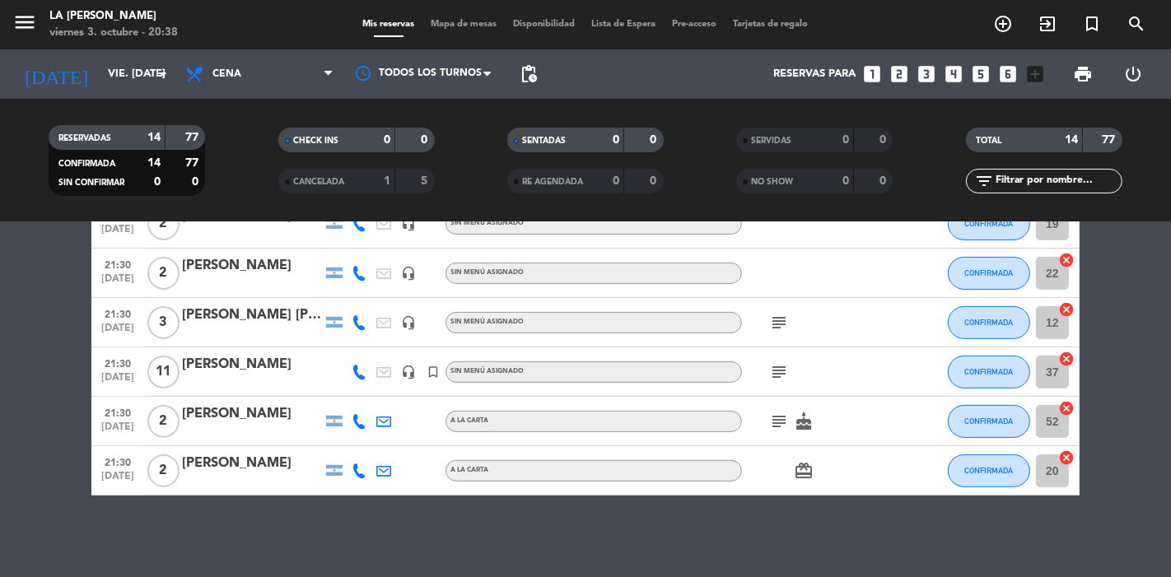
click at [782, 417] on icon "subject" at bounding box center [779, 422] width 20 height 20
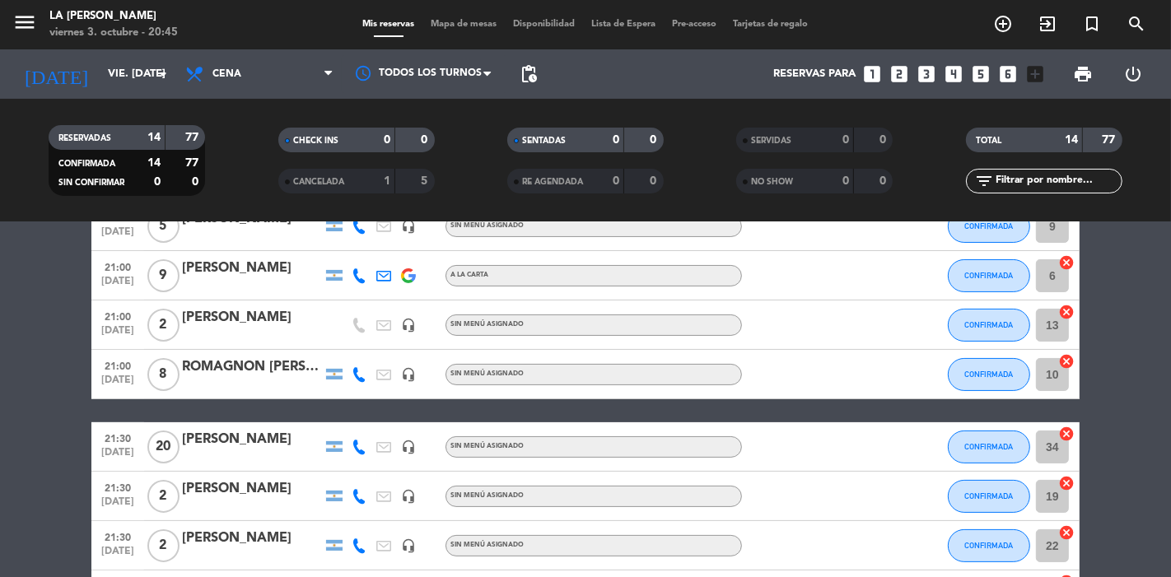
scroll to position [266, 0]
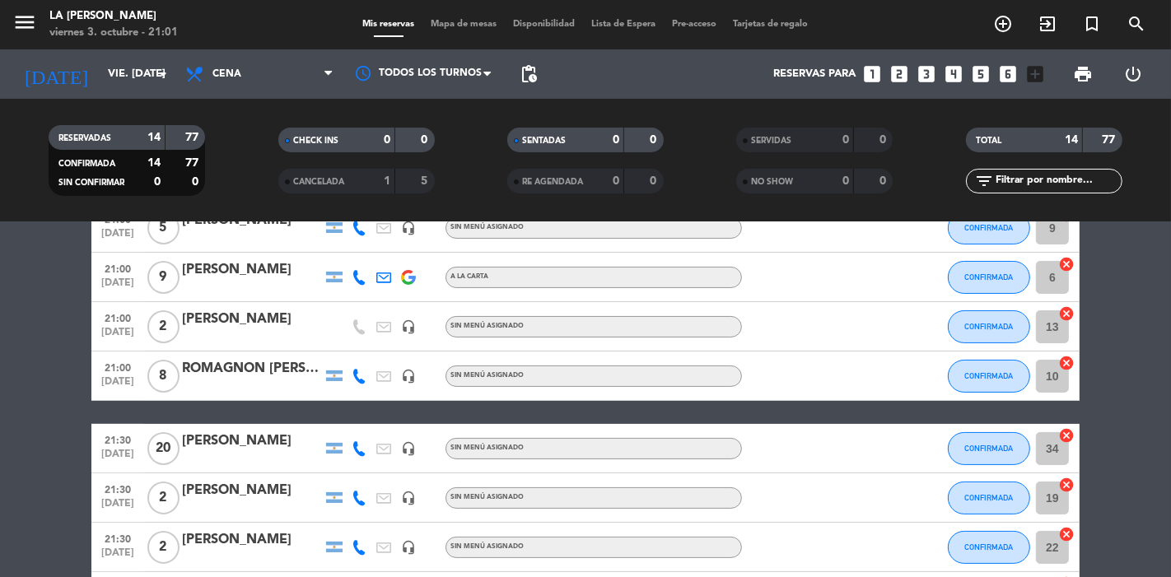
click at [461, 26] on span "Mapa de mesas" at bounding box center [464, 24] width 82 height 9
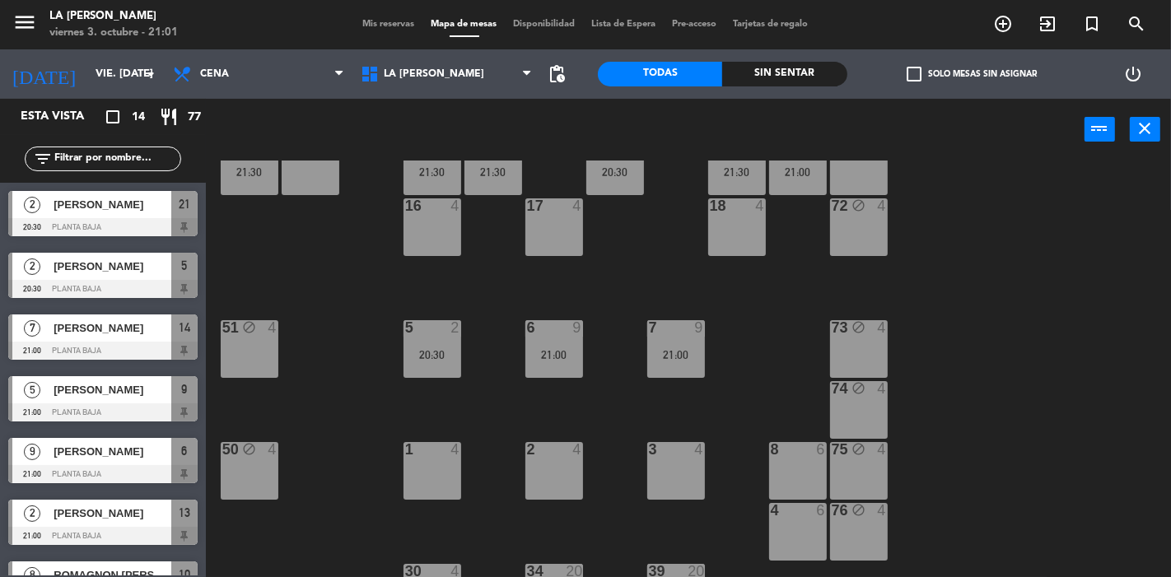
scroll to position [183, 0]
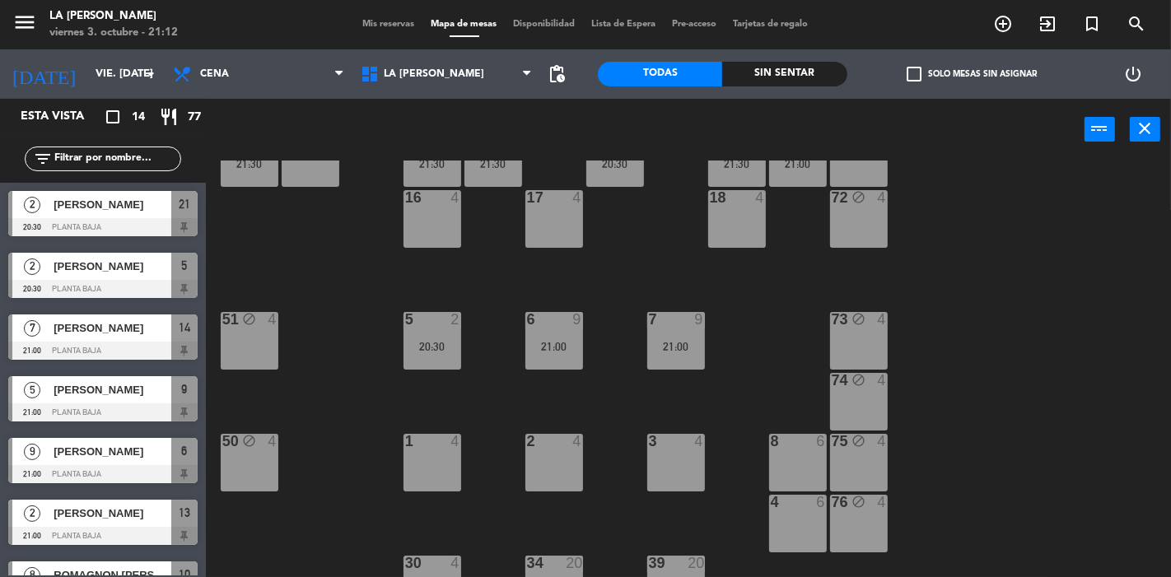
click at [377, 26] on span "Mis reservas" at bounding box center [389, 24] width 68 height 9
